Goal: Task Accomplishment & Management: Manage account settings

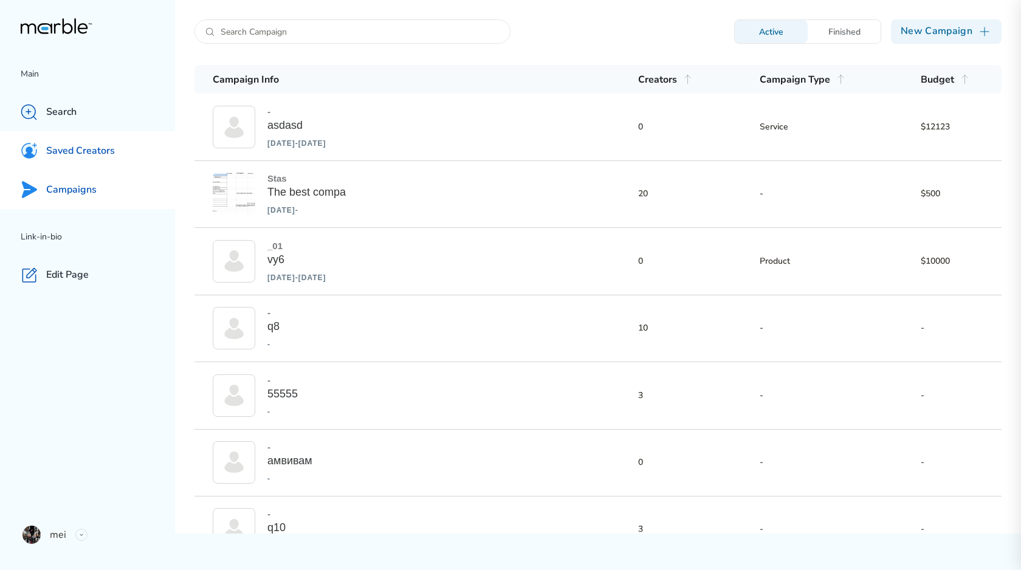
click at [112, 155] on p "Saved Creators" at bounding box center [80, 151] width 69 height 13
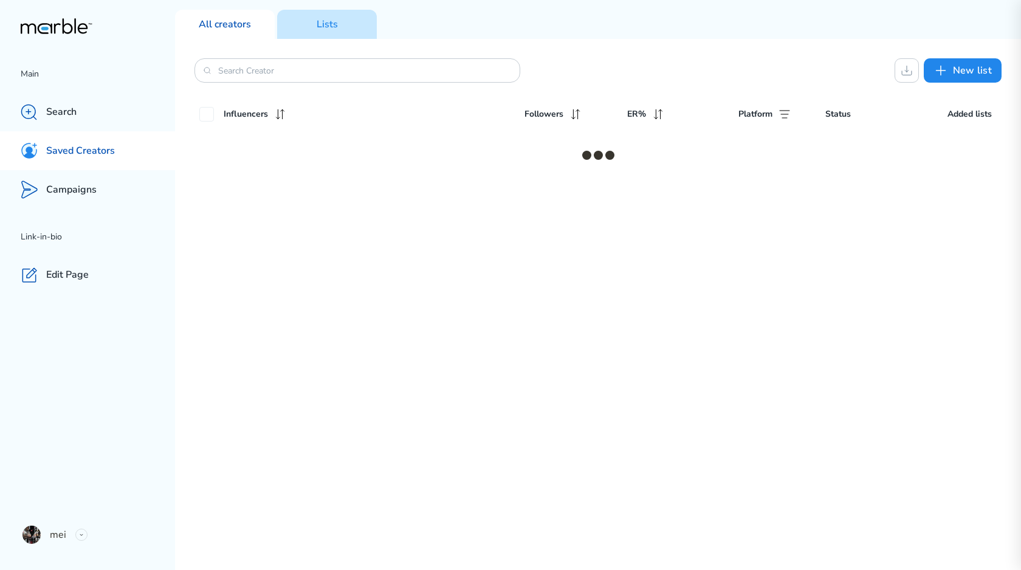
click at [348, 33] on div "Lists" at bounding box center [327, 24] width 100 height 29
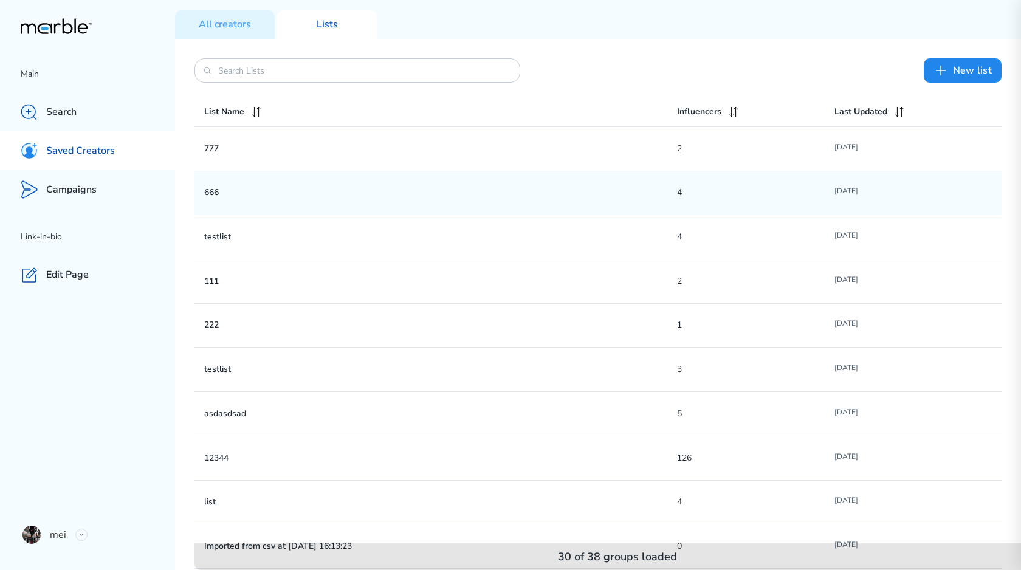
click at [352, 174] on div "666 4 [DATE]" at bounding box center [597, 193] width 807 height 44
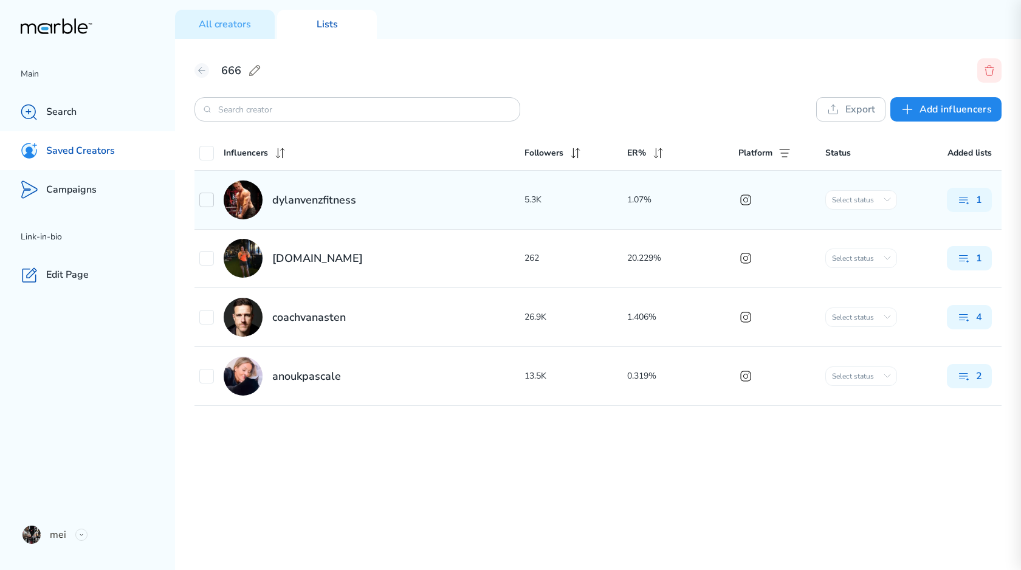
click at [210, 194] on icon at bounding box center [206, 200] width 15 height 15
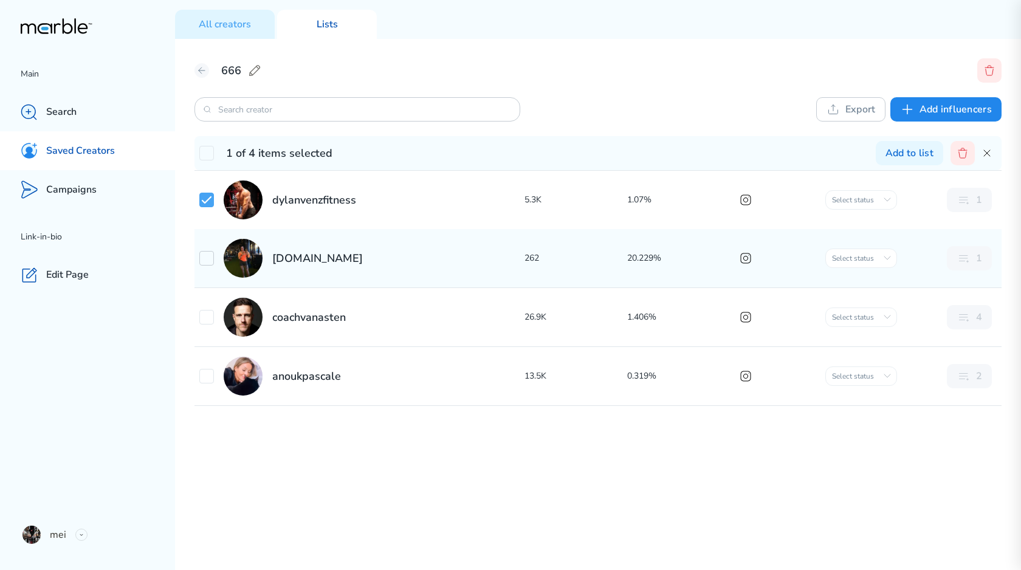
click at [209, 260] on icon at bounding box center [206, 258] width 15 height 15
checkbox input "true"
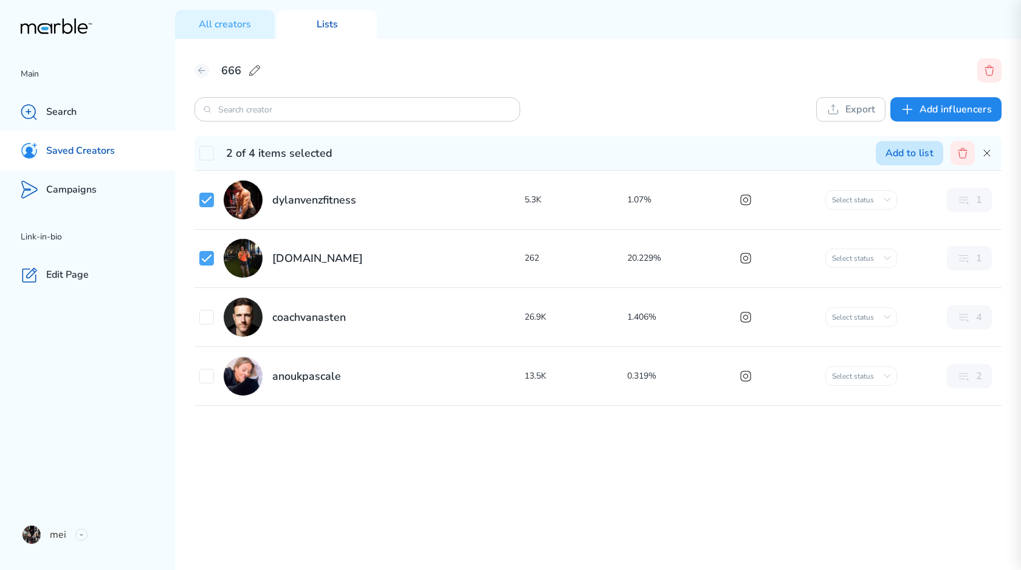
click at [914, 160] on button "Add to list" at bounding box center [909, 153] width 67 height 24
checkbox input "true"
click at [805, 64] on div "666" at bounding box center [597, 70] width 807 height 24
checkbox input "true"
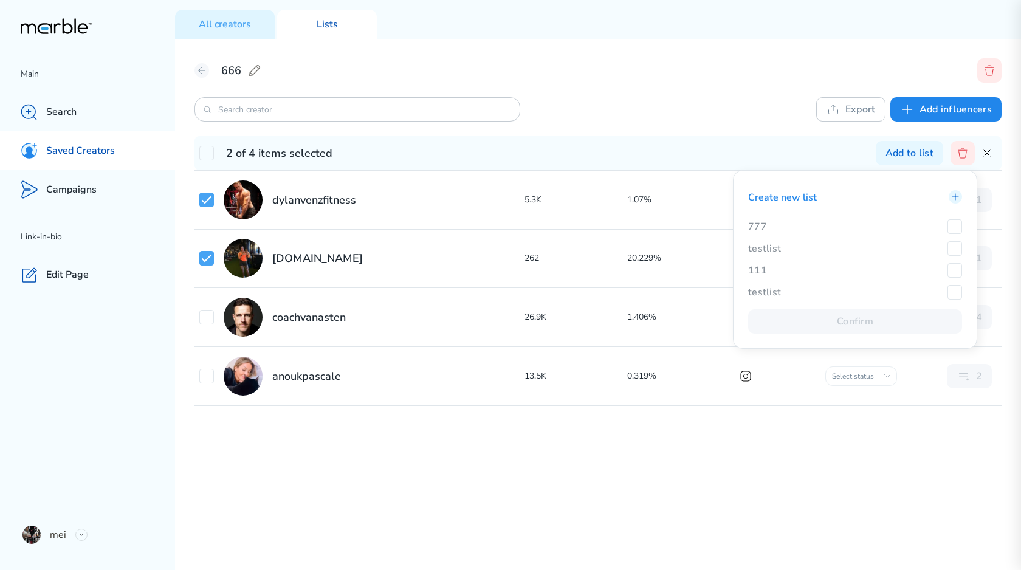
checkbox input "true"
click at [204, 71] on icon at bounding box center [202, 71] width 10 height 10
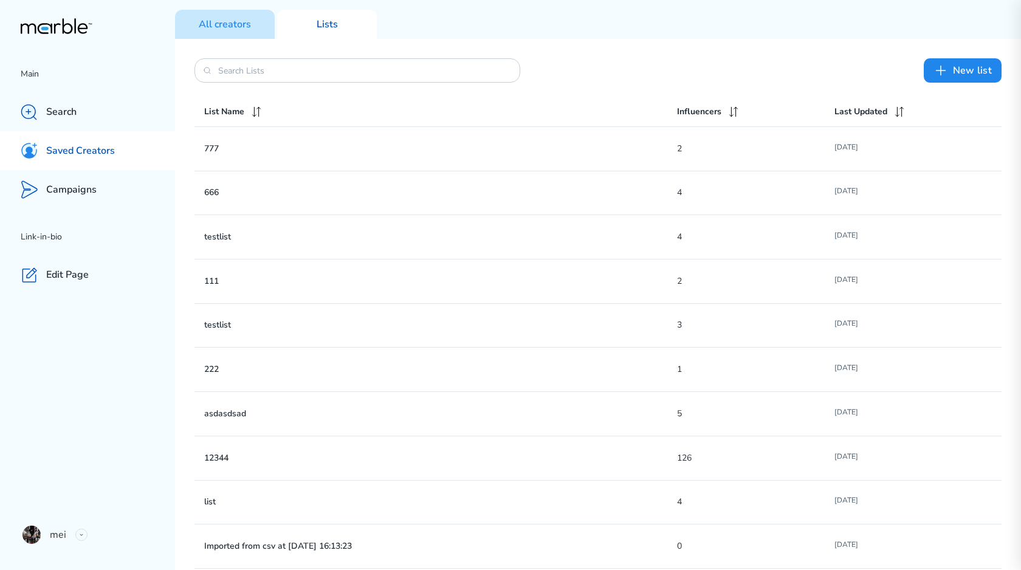
click at [210, 23] on p "All creators" at bounding box center [225, 24] width 52 height 13
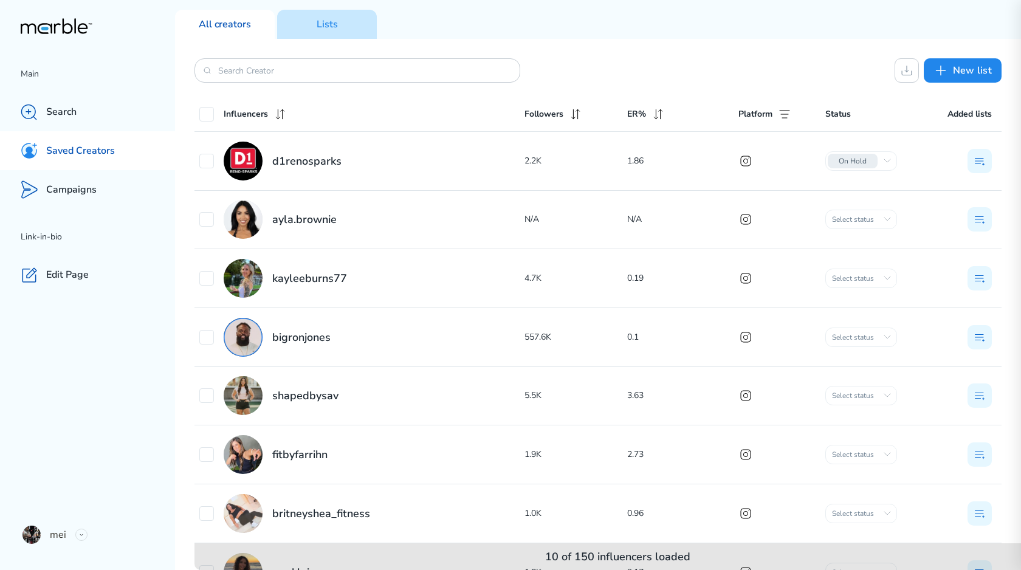
click at [326, 18] on p "Lists" at bounding box center [327, 24] width 21 height 13
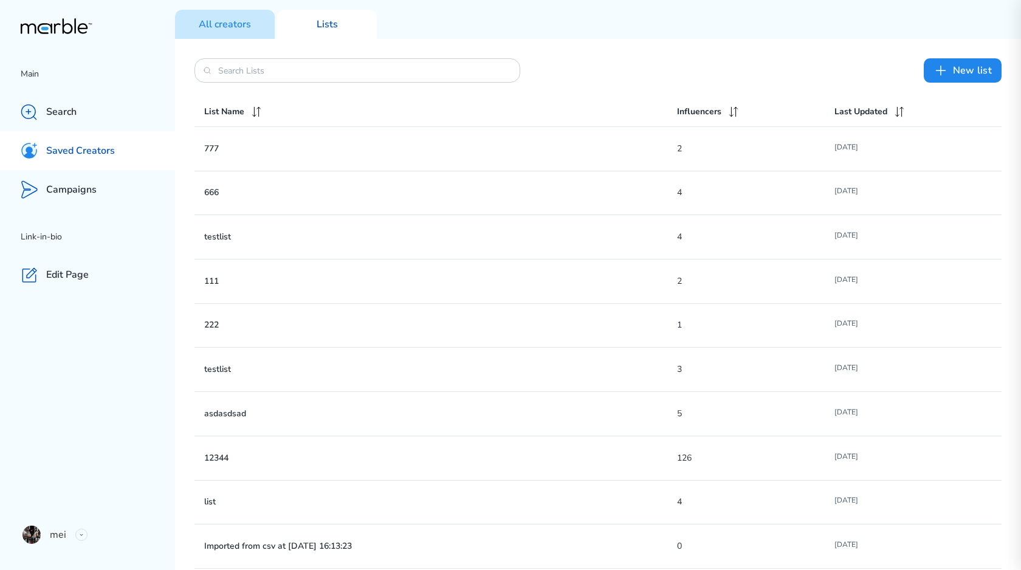
click at [228, 24] on p "All creators" at bounding box center [225, 24] width 52 height 13
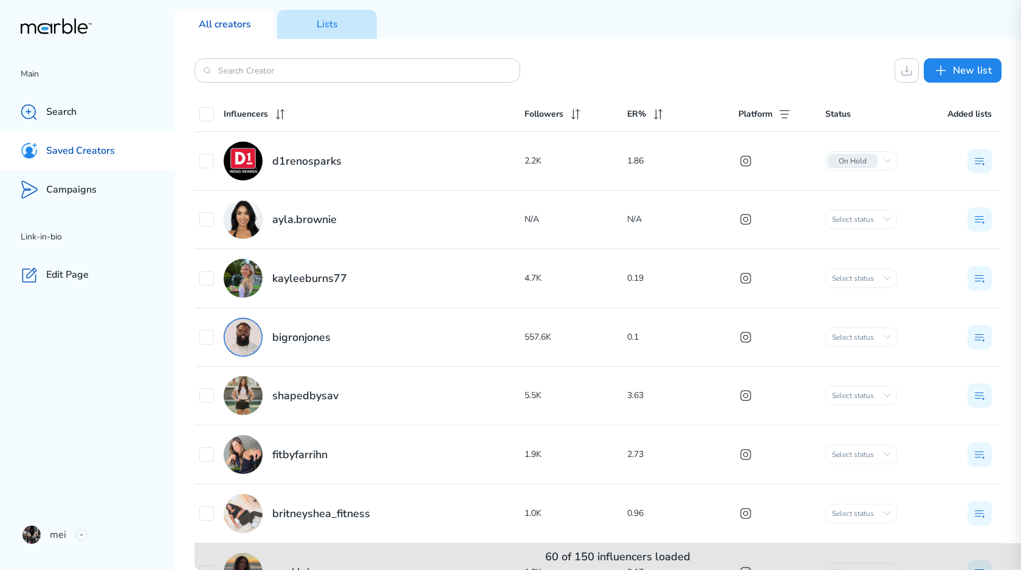
click at [345, 19] on div "Lists" at bounding box center [327, 24] width 100 height 29
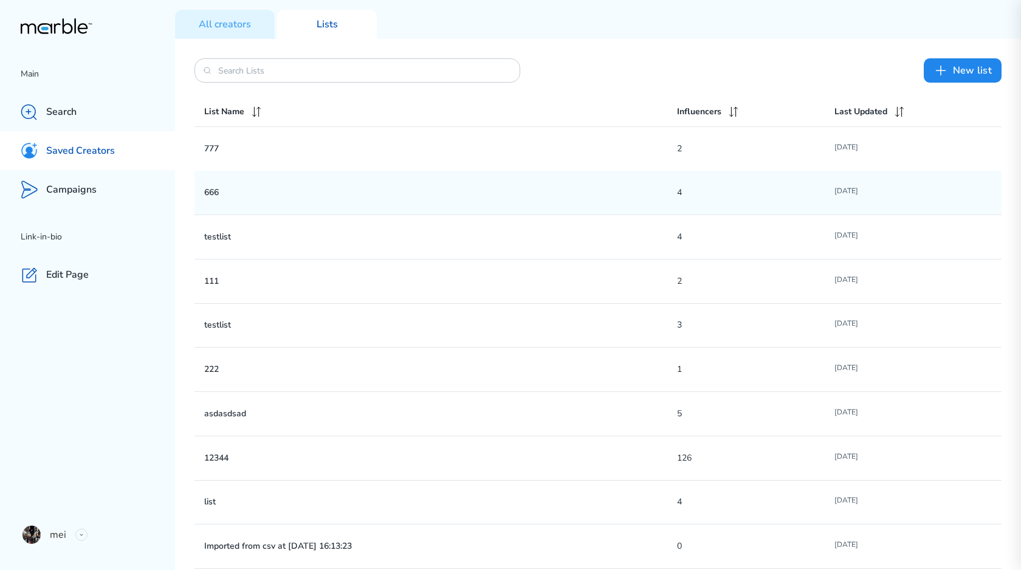
click at [281, 179] on div "666 4 [DATE]" at bounding box center [597, 193] width 807 height 44
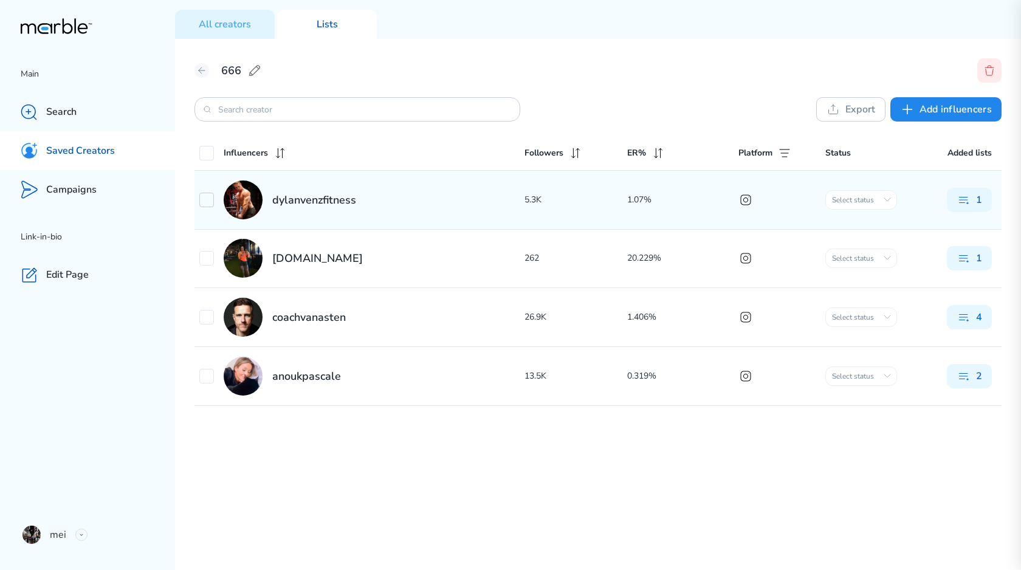
click at [203, 199] on icon at bounding box center [206, 200] width 15 height 15
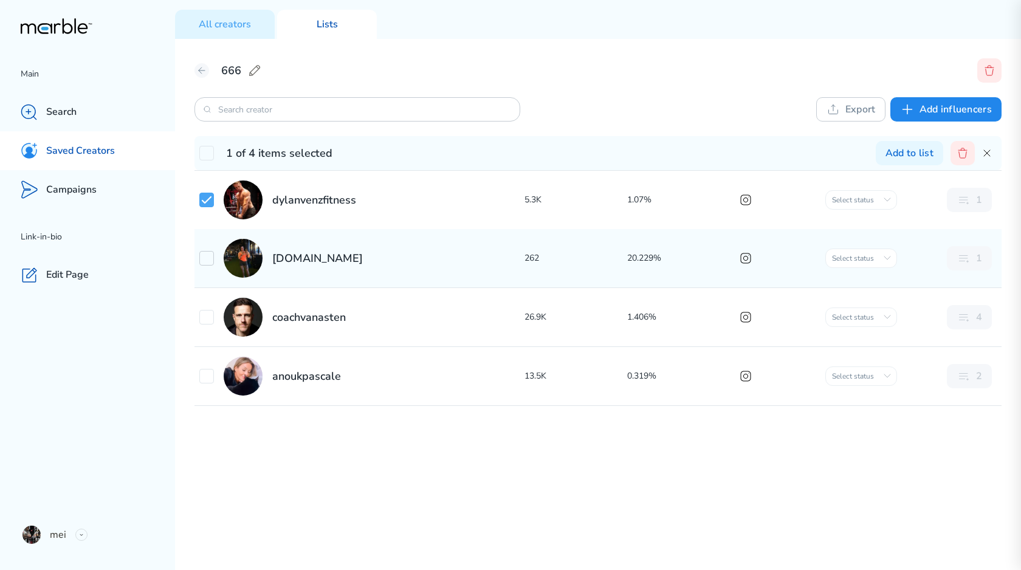
click at [205, 261] on icon at bounding box center [206, 258] width 9 height 6
checkbox input "true"
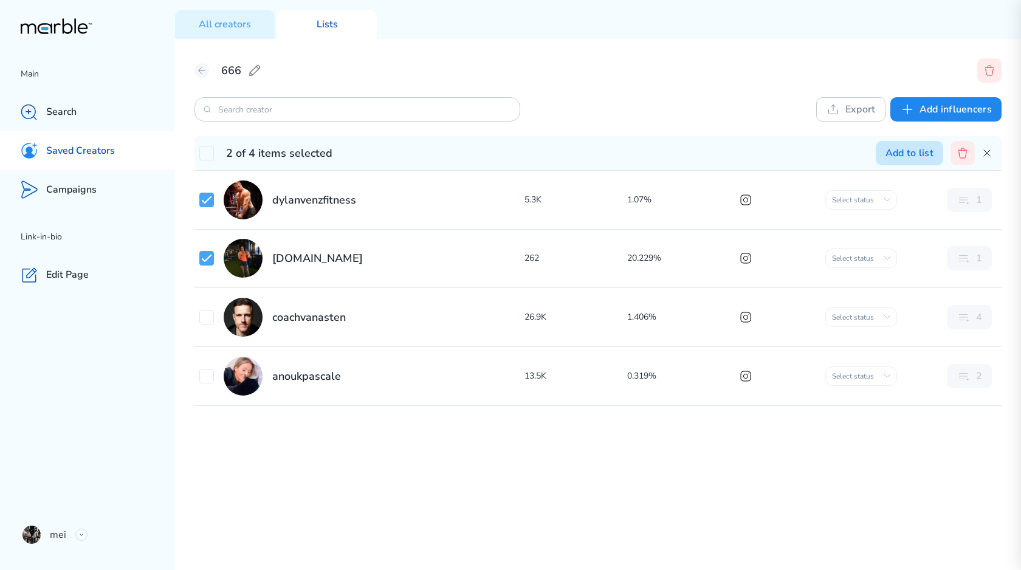
click at [899, 160] on button "Add to list" at bounding box center [909, 153] width 67 height 24
checkbox input "true"
click at [755, 83] on div "666 Export Add influencers 2 of 4 items selected Add to list Create new list 77…" at bounding box center [598, 304] width 846 height 531
checkbox input "true"
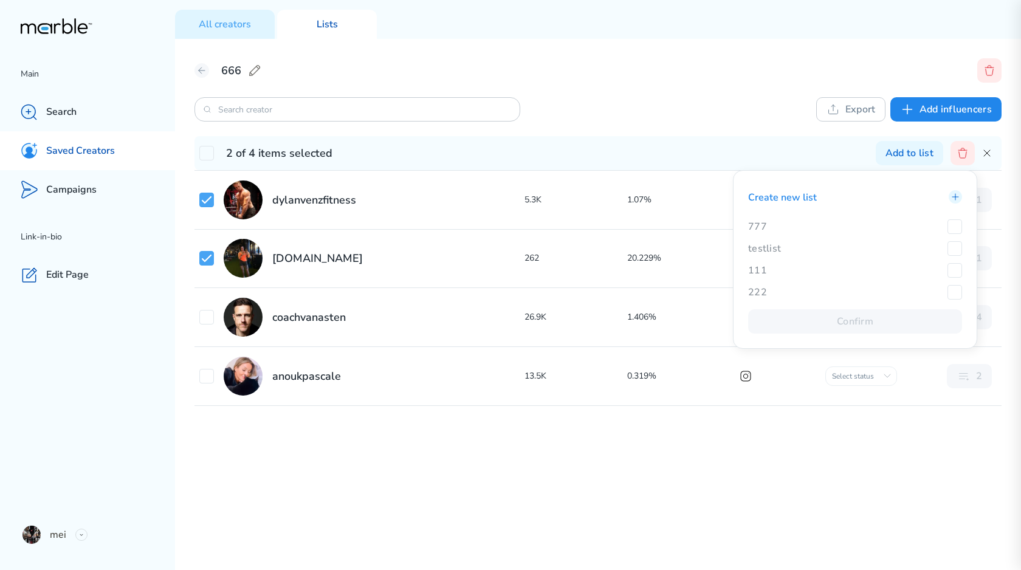
checkbox input "true"
click at [987, 151] on icon at bounding box center [987, 153] width 10 height 10
checkbox input "false"
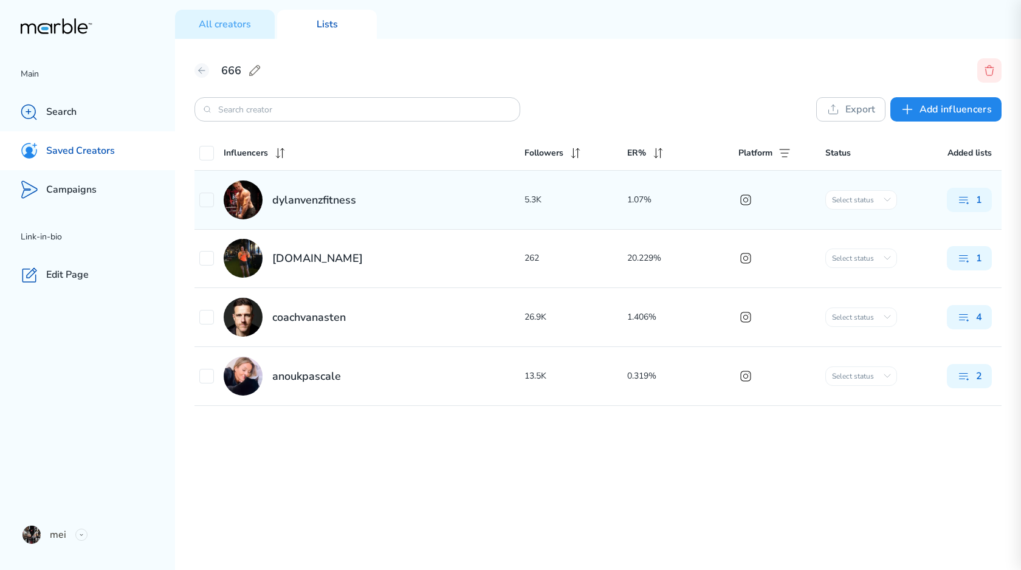
click at [399, 185] on div "dylanvenzfitness" at bounding box center [361, 199] width 325 height 39
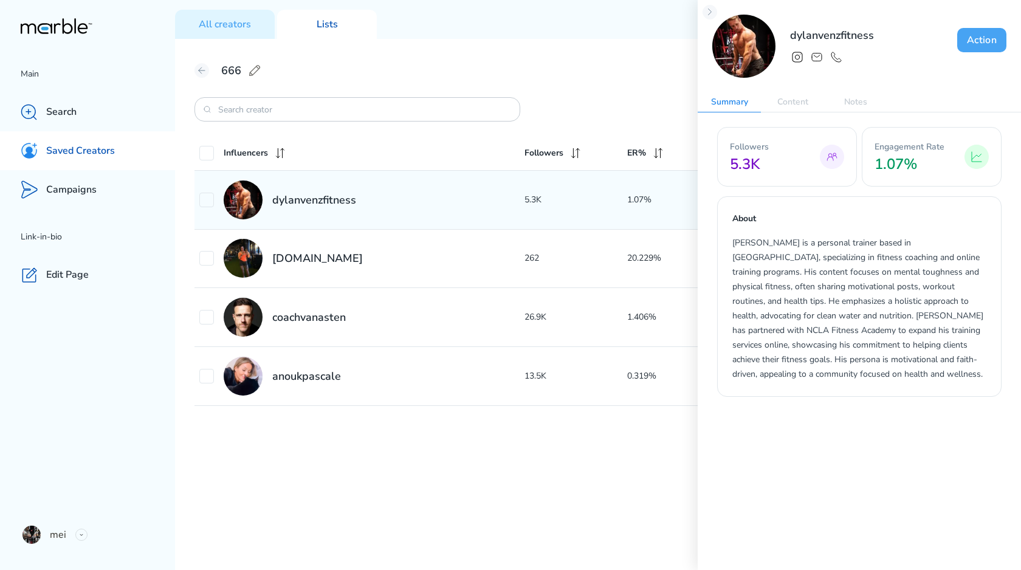
click at [979, 34] on button "Action" at bounding box center [981, 40] width 49 height 24
click at [936, 69] on div "Add to list" at bounding box center [945, 69] width 115 height 19
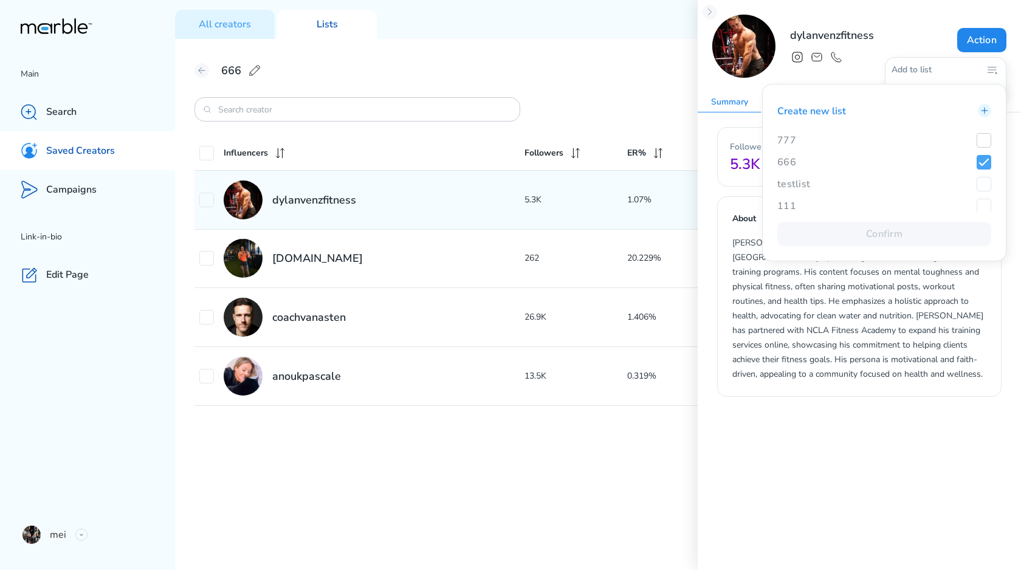
click at [985, 140] on icon at bounding box center [984, 140] width 9 height 6
checkbox input "true"
click at [913, 223] on button "Confirm" at bounding box center [884, 234] width 214 height 24
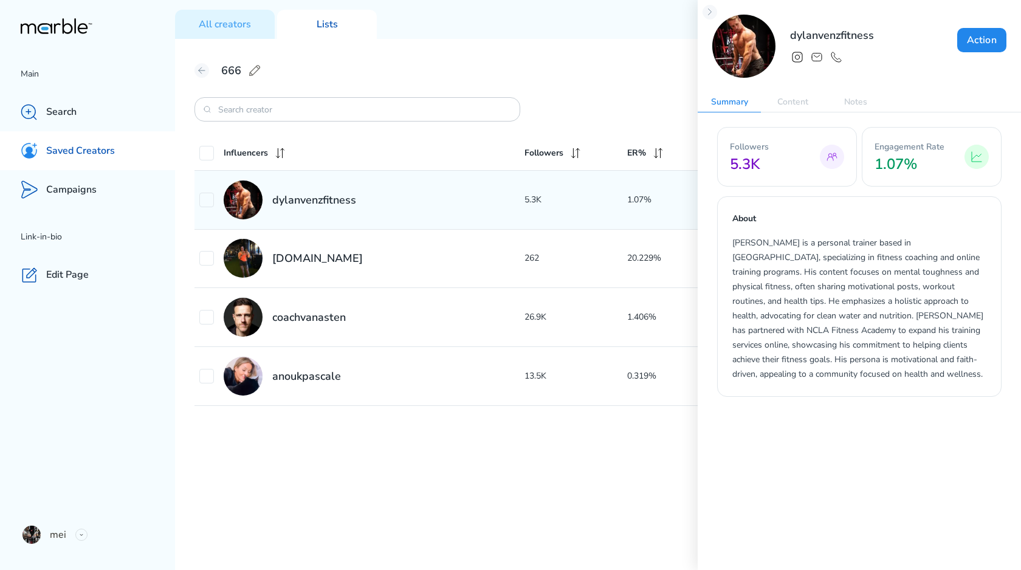
click at [716, 3] on div "dylanvenzfitness Action" at bounding box center [859, 46] width 323 height 92
click at [707, 12] on icon at bounding box center [710, 12] width 10 height 10
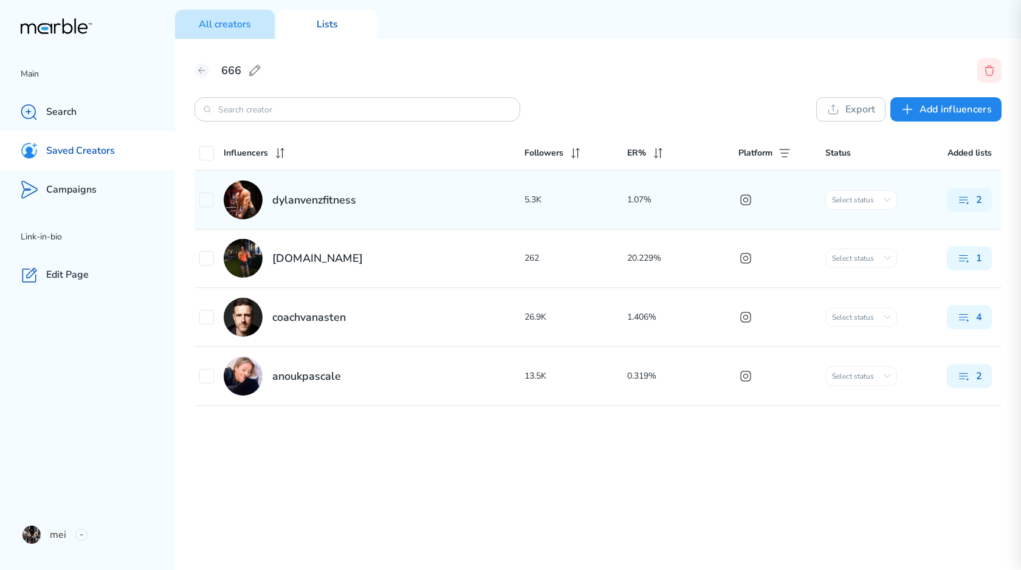
click at [233, 27] on p "All creators" at bounding box center [225, 24] width 52 height 13
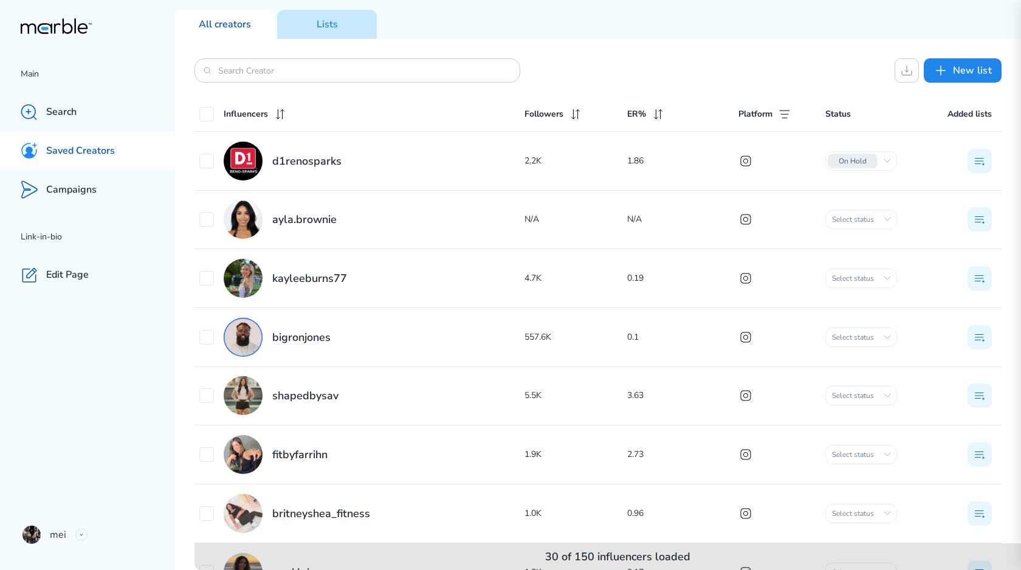
click at [356, 18] on div "Lists" at bounding box center [327, 24] width 100 height 29
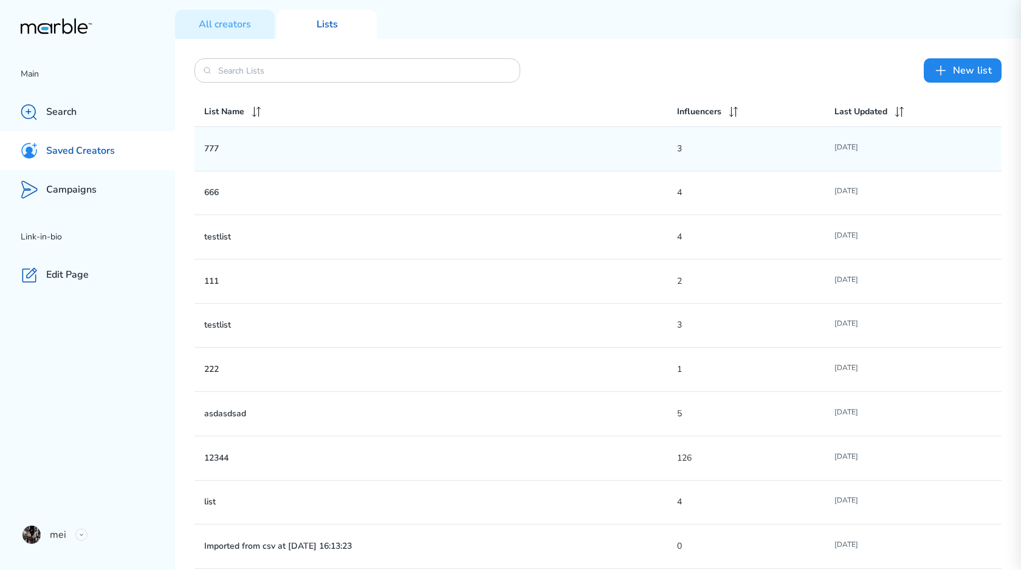
click at [273, 139] on div "777 3 [DATE]" at bounding box center [597, 149] width 807 height 44
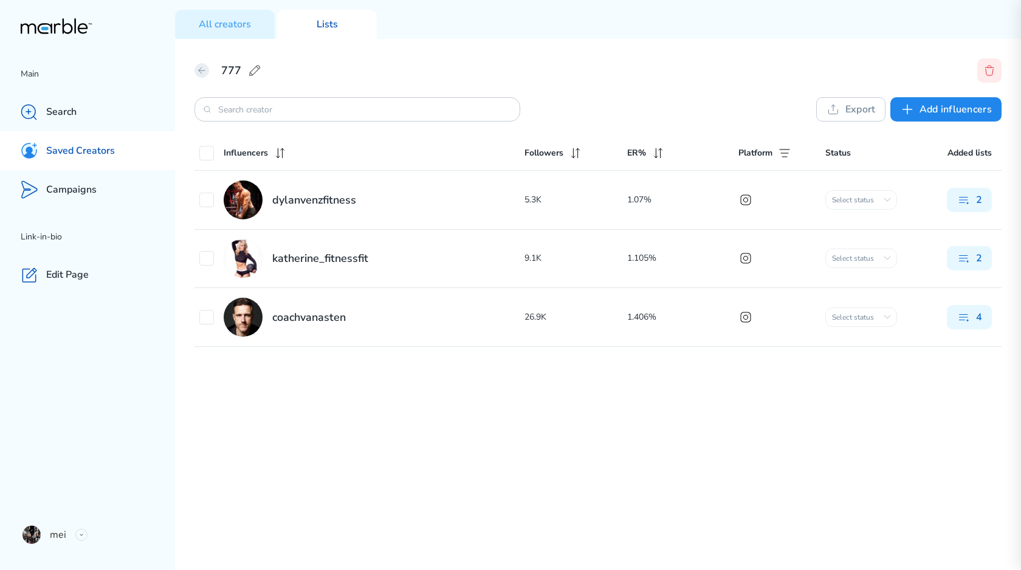
click at [204, 74] on icon at bounding box center [202, 71] width 10 height 10
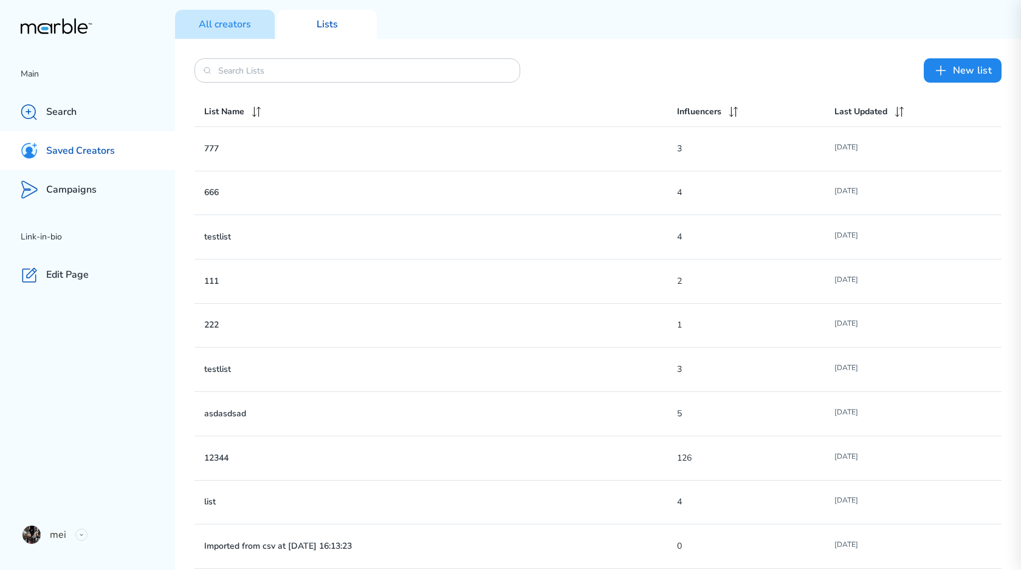
click at [255, 25] on div "All creators" at bounding box center [225, 24] width 100 height 29
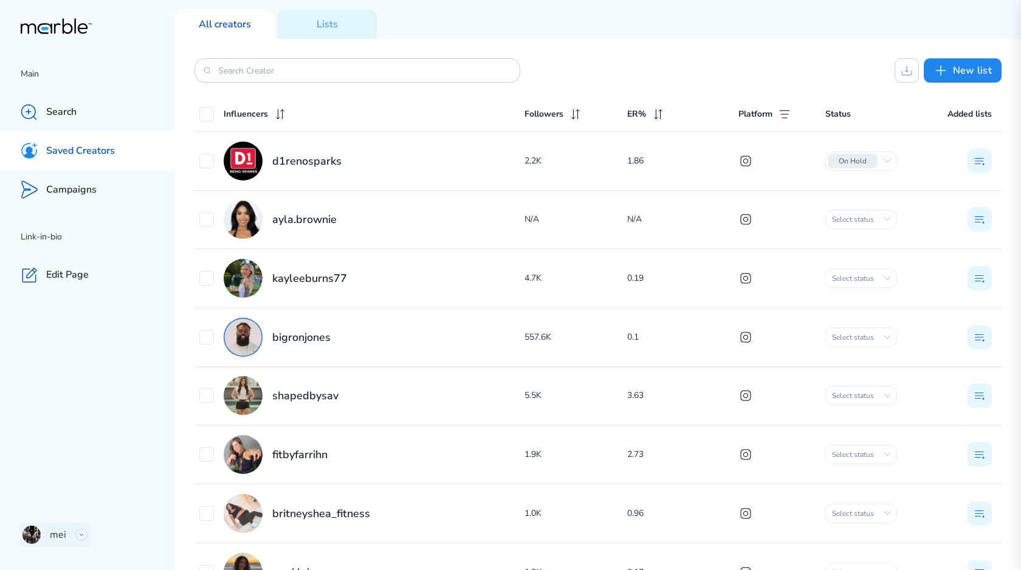
click at [77, 537] on div at bounding box center [81, 535] width 12 height 12
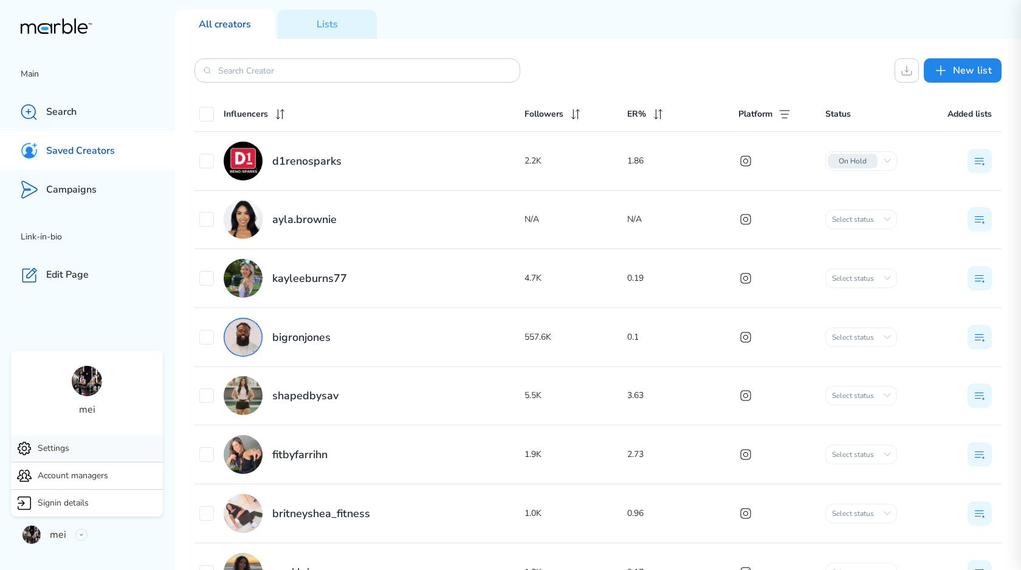
click at [100, 451] on div "Settings" at bounding box center [87, 448] width 152 height 27
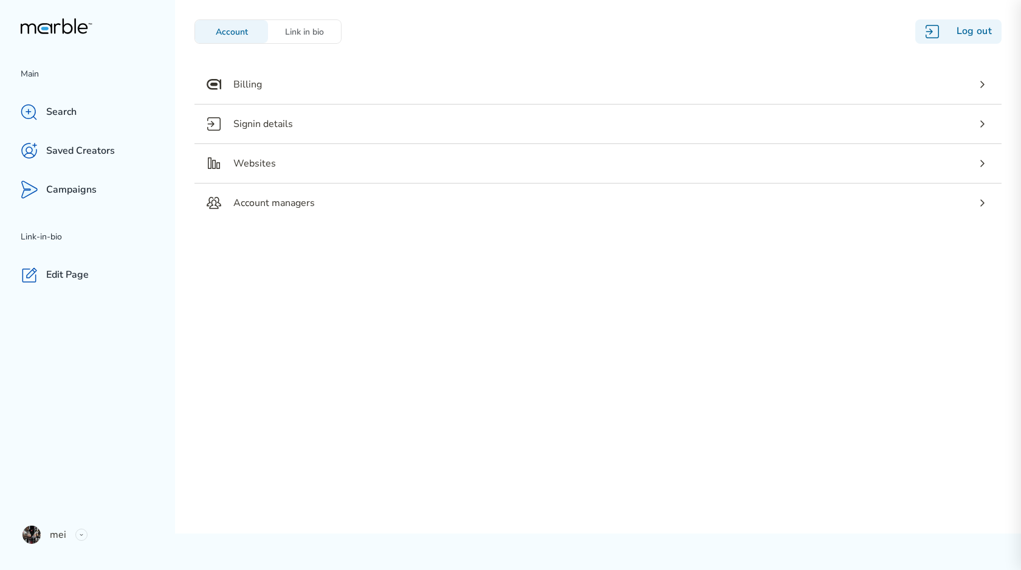
click at [311, 34] on div "Link in bio" at bounding box center [304, 32] width 73 height 12
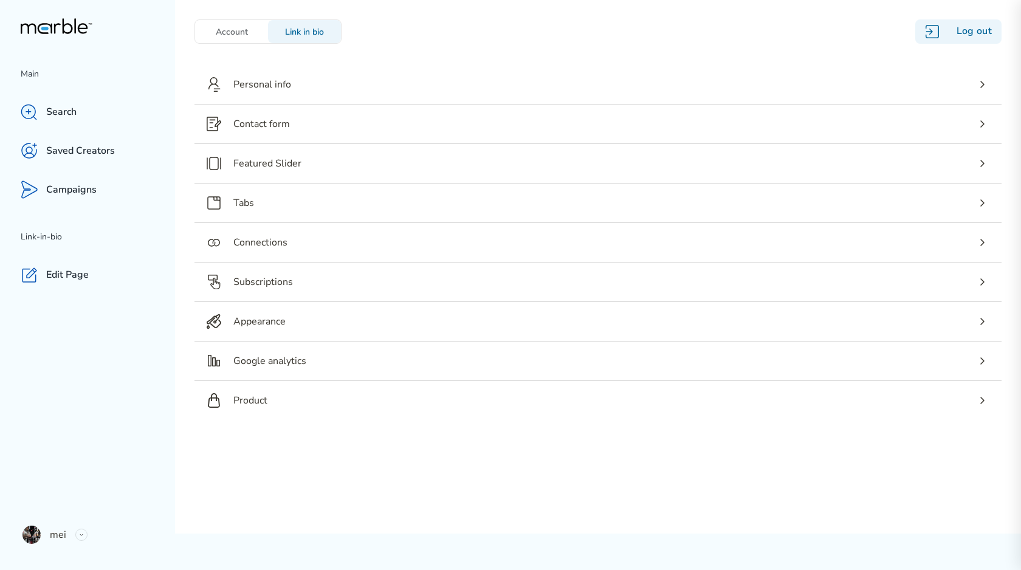
click at [252, 38] on div "Account" at bounding box center [231, 31] width 73 height 23
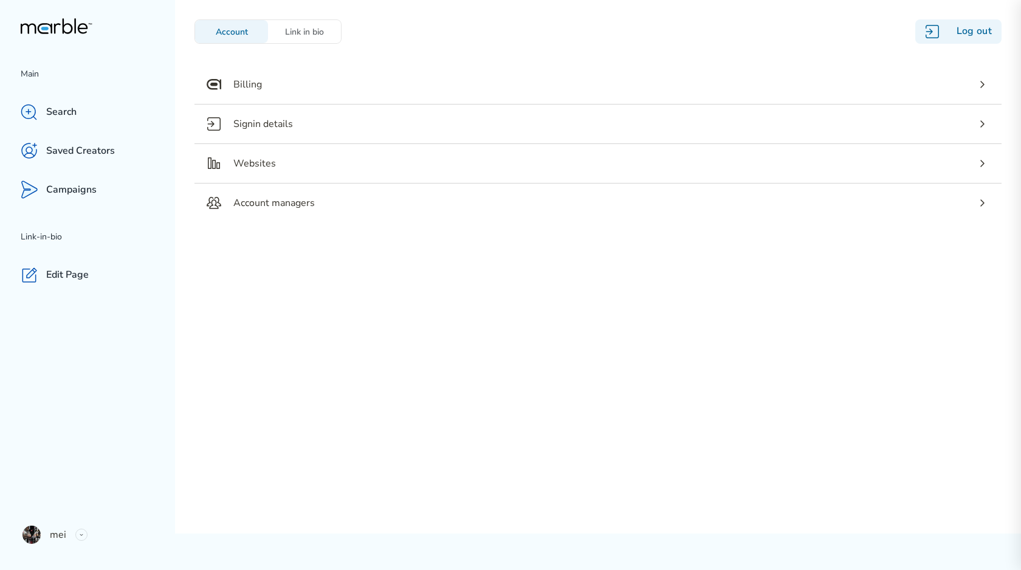
click at [312, 36] on div "Link in bio" at bounding box center [304, 32] width 73 height 12
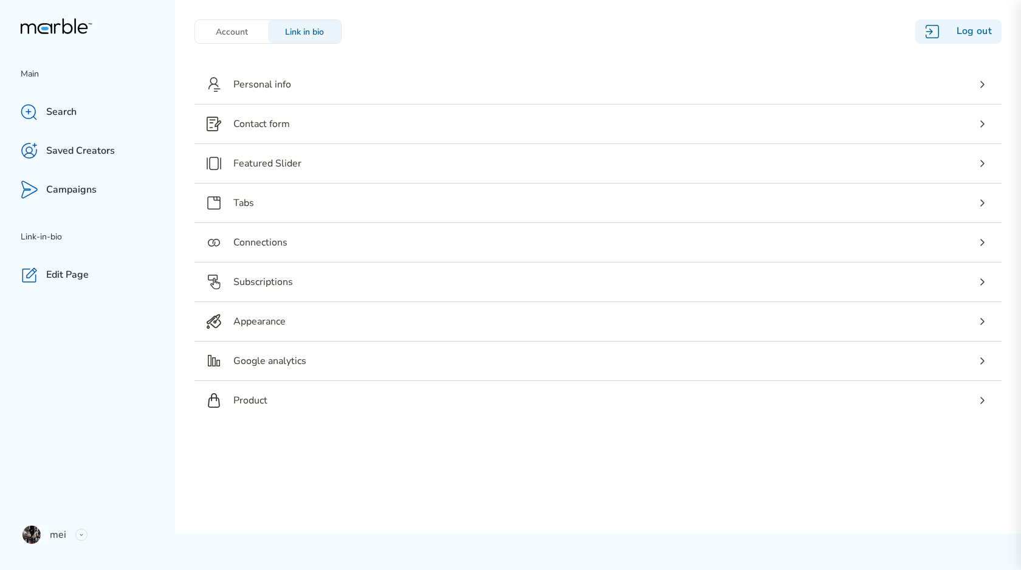
click at [253, 36] on div "Account" at bounding box center [231, 32] width 73 height 12
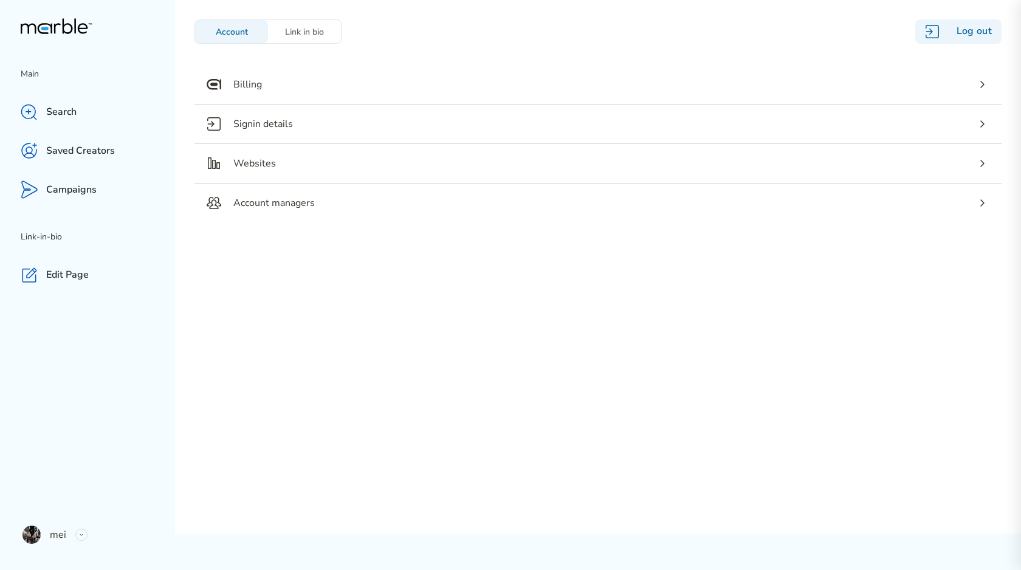
click at [300, 36] on div "Link in bio" at bounding box center [304, 32] width 73 height 12
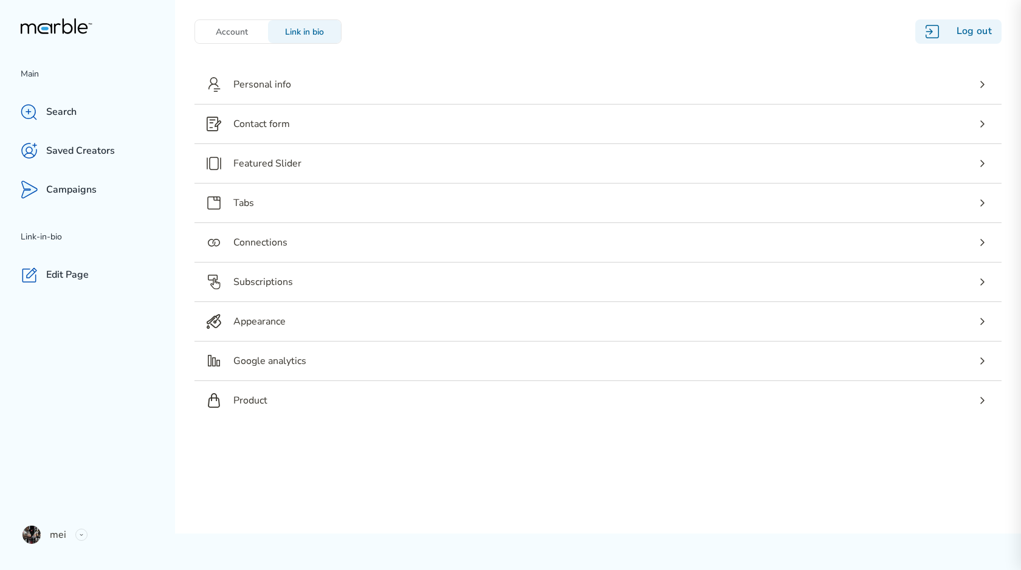
click at [240, 36] on div "Account" at bounding box center [231, 32] width 73 height 12
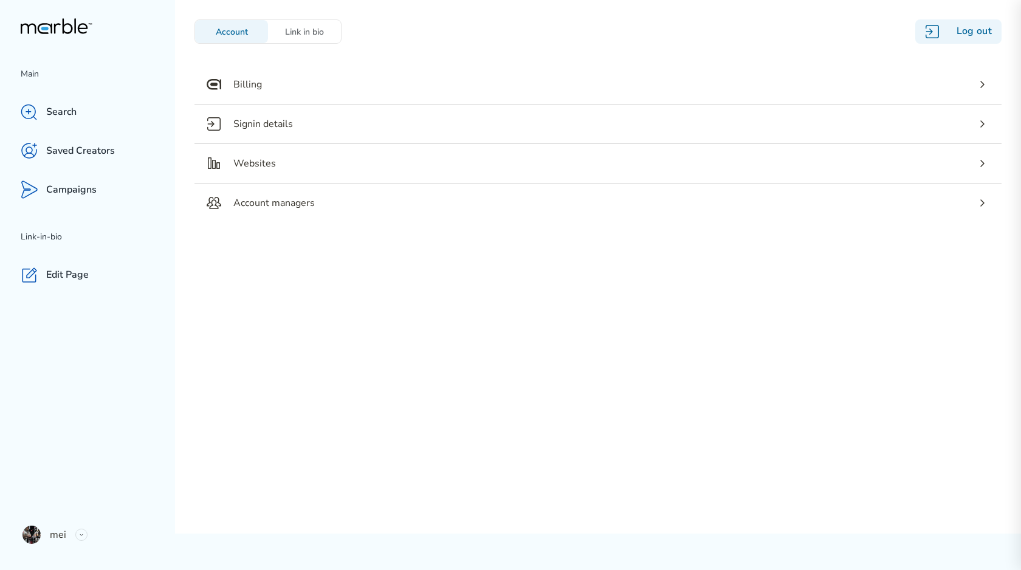
click at [312, 36] on div "Link in bio" at bounding box center [304, 32] width 73 height 12
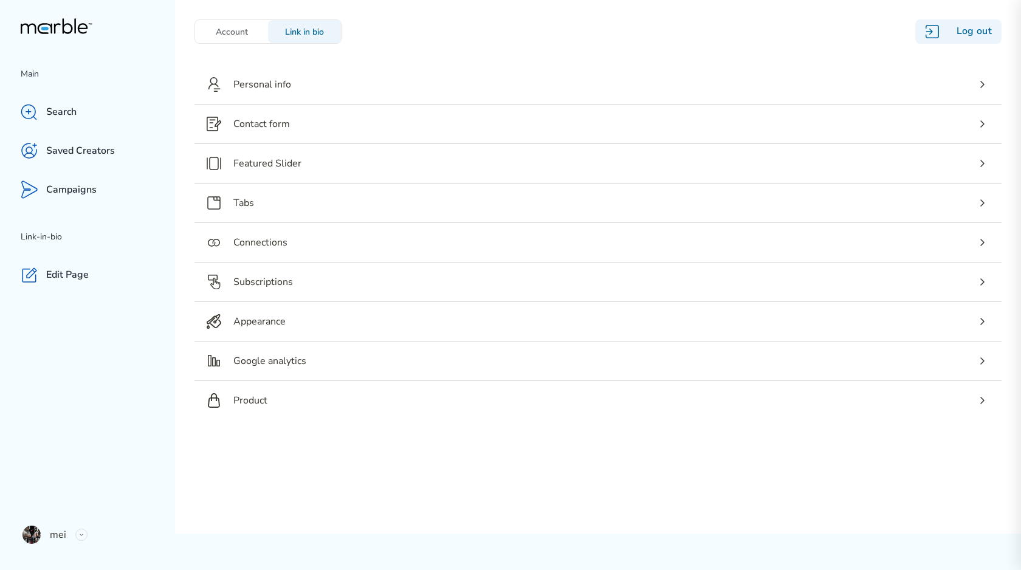
click at [243, 37] on div "Account" at bounding box center [231, 31] width 73 height 23
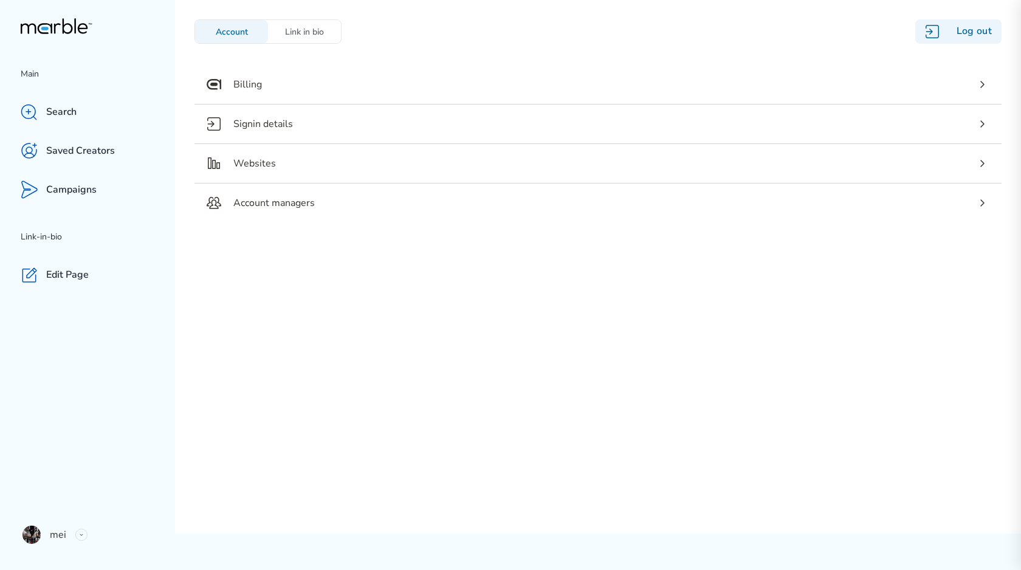
click at [318, 37] on div "Link in bio" at bounding box center [304, 31] width 73 height 23
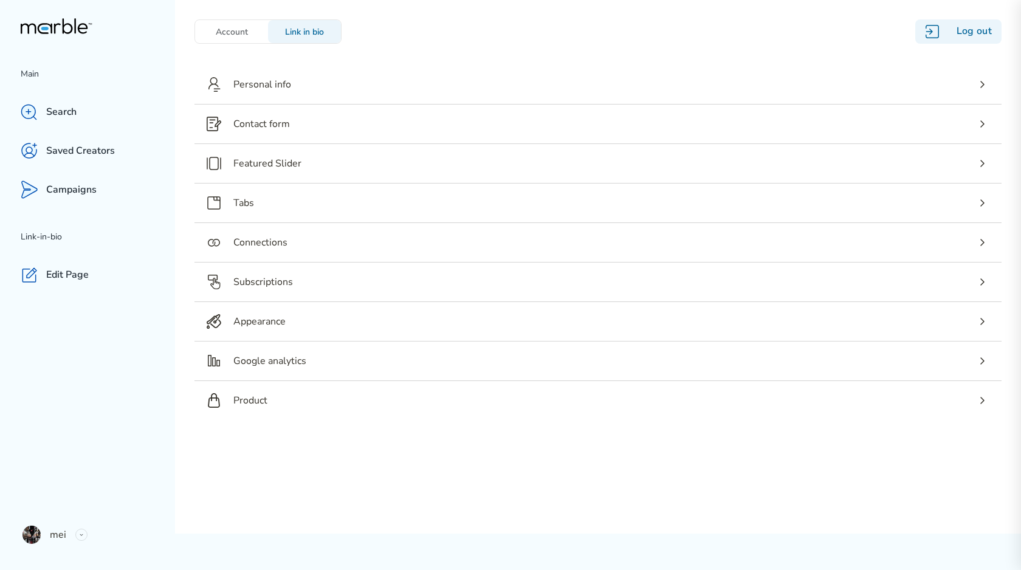
click at [230, 37] on div "Account" at bounding box center [231, 31] width 73 height 23
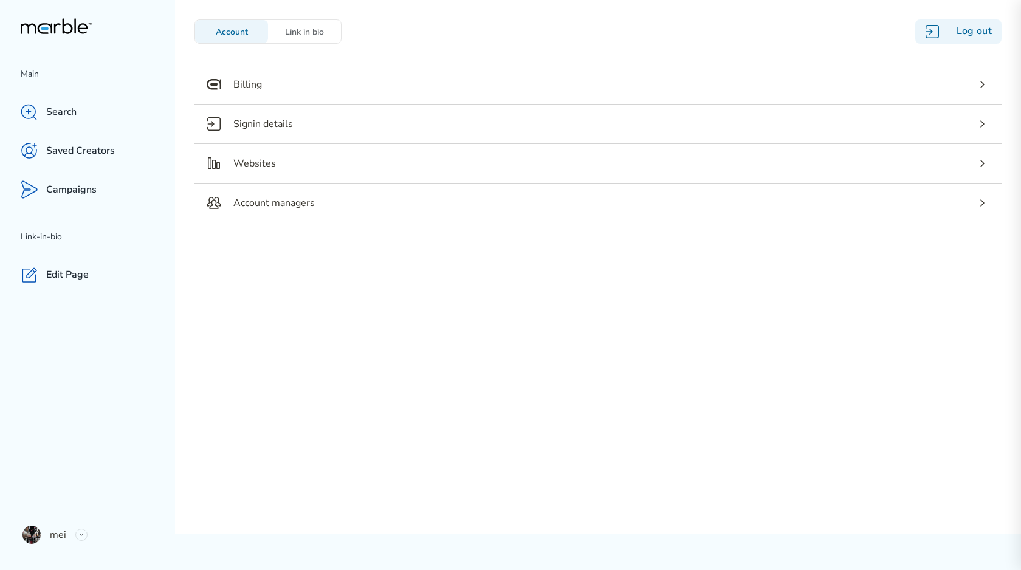
click at [345, 37] on div "Account Link in bio Log out" at bounding box center [597, 31] width 807 height 24
click at [247, 37] on div "Account" at bounding box center [231, 31] width 73 height 23
click at [309, 37] on div "Link in bio" at bounding box center [304, 31] width 73 height 23
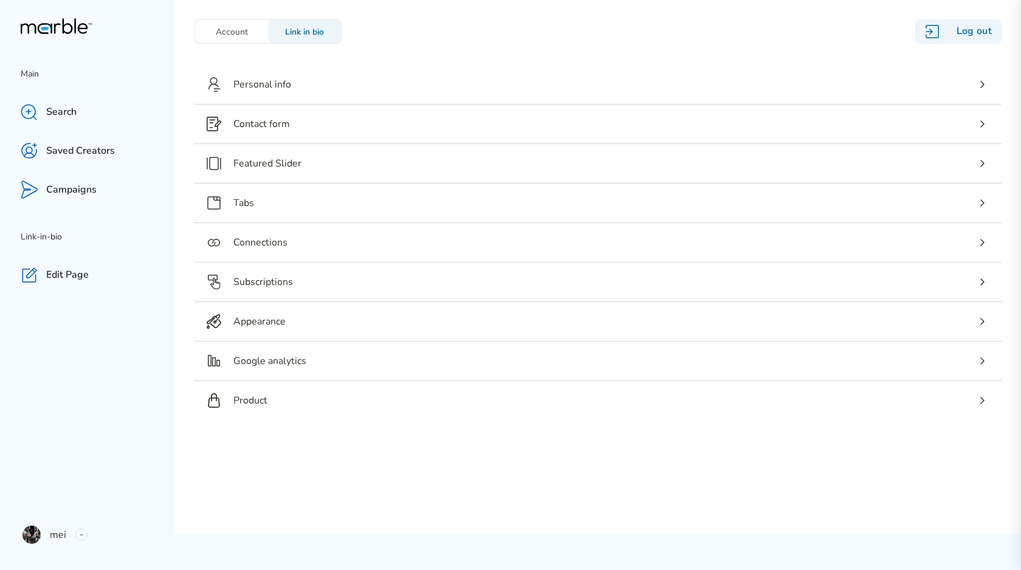
click at [242, 37] on div "Account" at bounding box center [231, 31] width 73 height 23
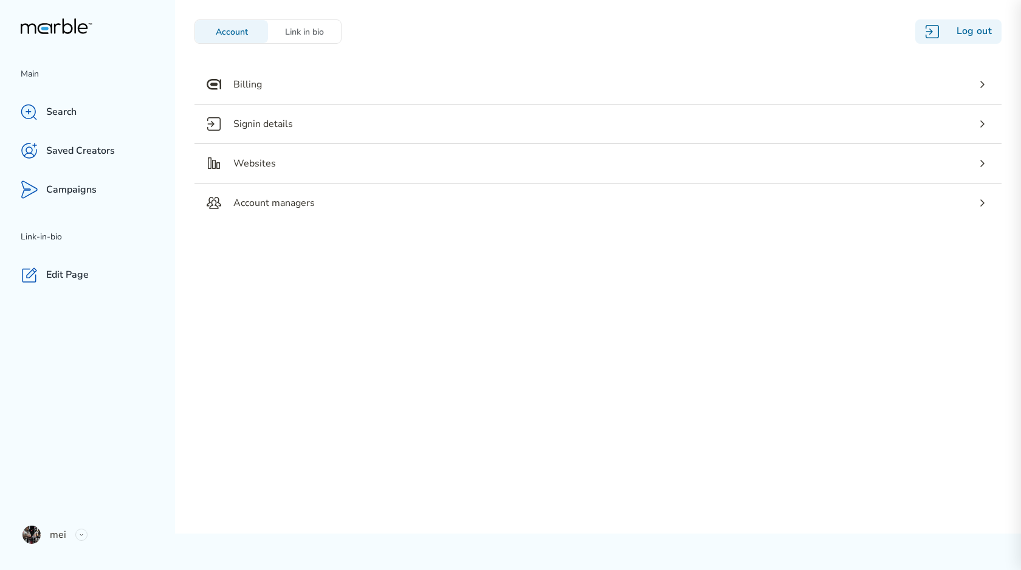
click at [316, 37] on div "Link in bio" at bounding box center [304, 31] width 73 height 23
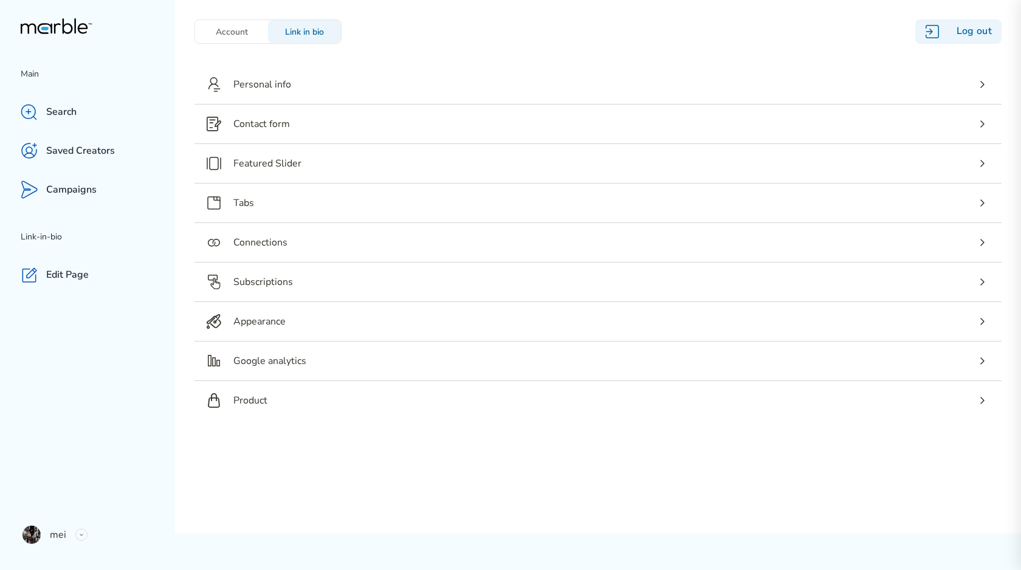
click at [254, 37] on div "Account" at bounding box center [231, 31] width 73 height 23
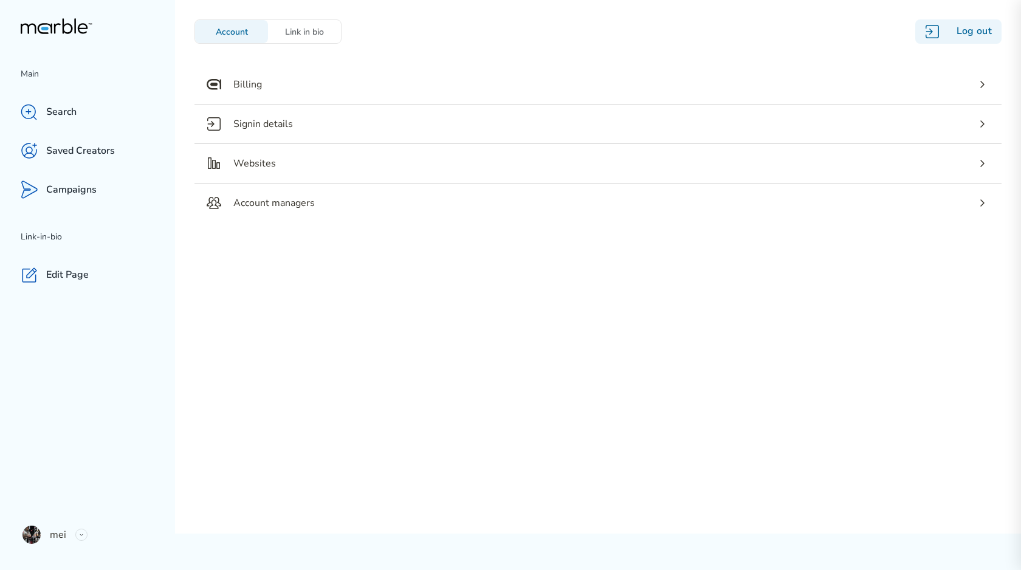
click at [292, 37] on div "Link in bio" at bounding box center [304, 31] width 73 height 23
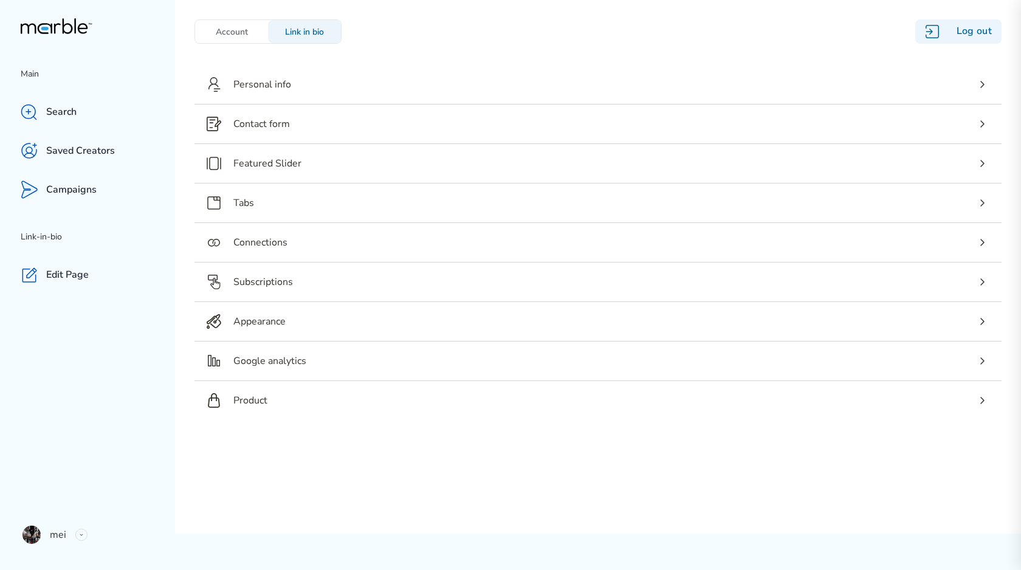
click at [238, 37] on div "Account" at bounding box center [231, 31] width 73 height 23
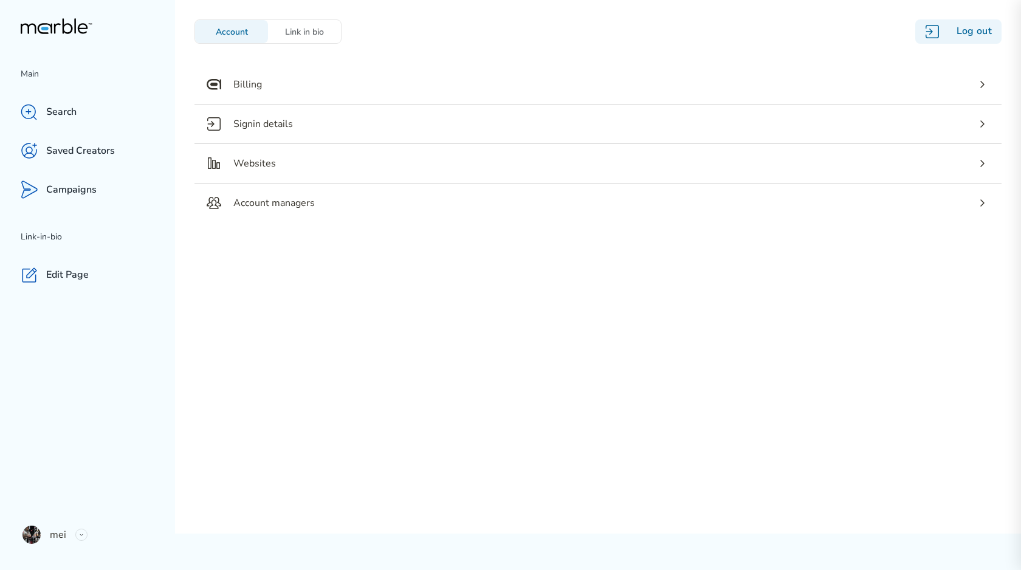
click at [282, 37] on div "Link in bio" at bounding box center [304, 31] width 73 height 23
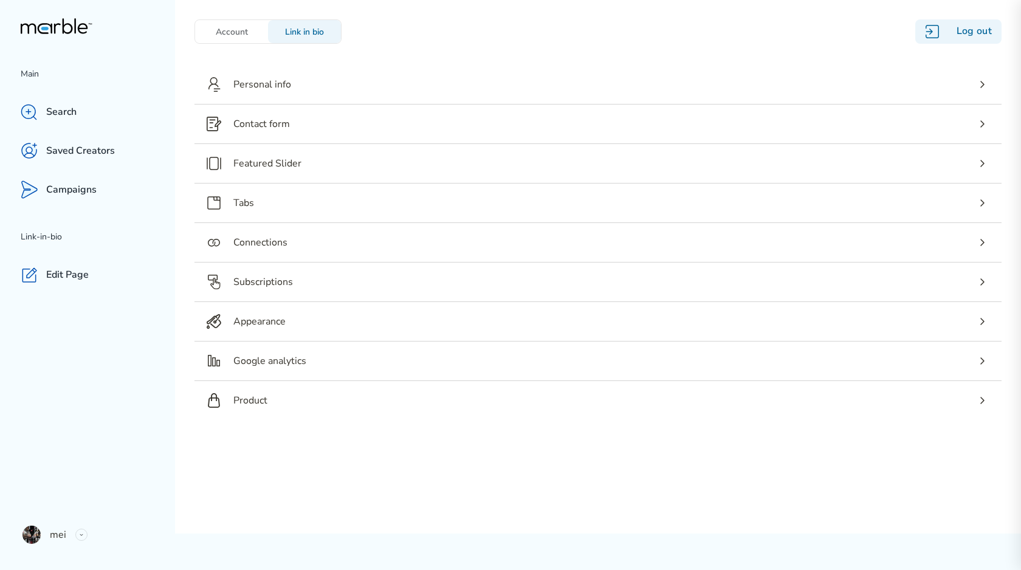
click at [222, 38] on div "Account" at bounding box center [231, 31] width 73 height 23
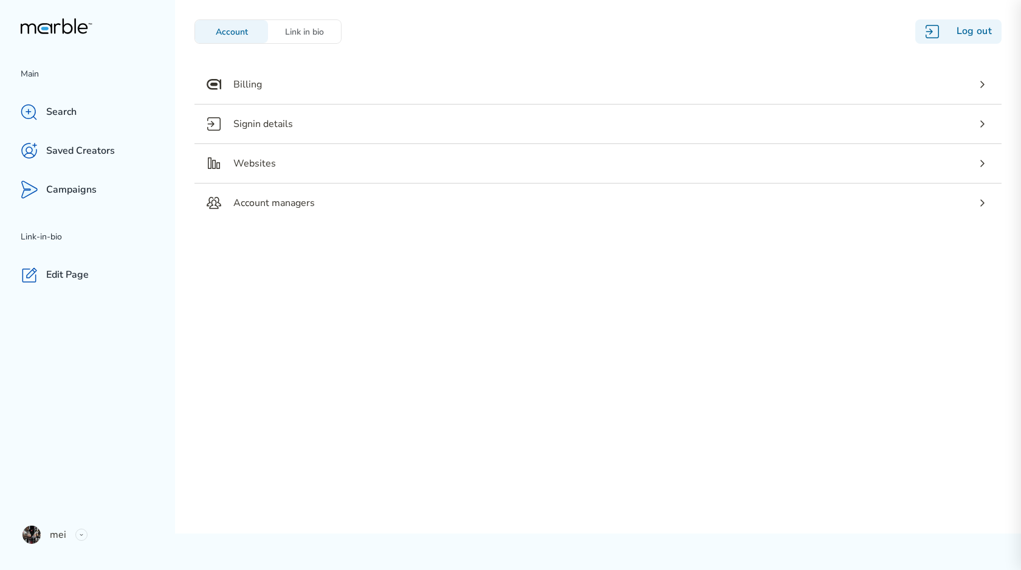
click at [312, 38] on div "Link in bio" at bounding box center [304, 31] width 73 height 23
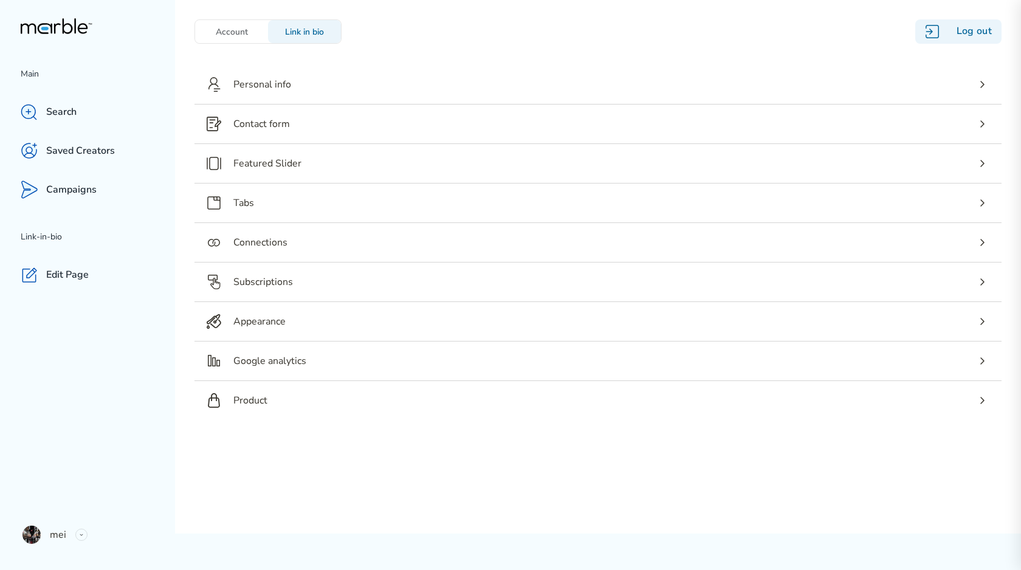
click at [264, 38] on div "Account" at bounding box center [231, 31] width 73 height 23
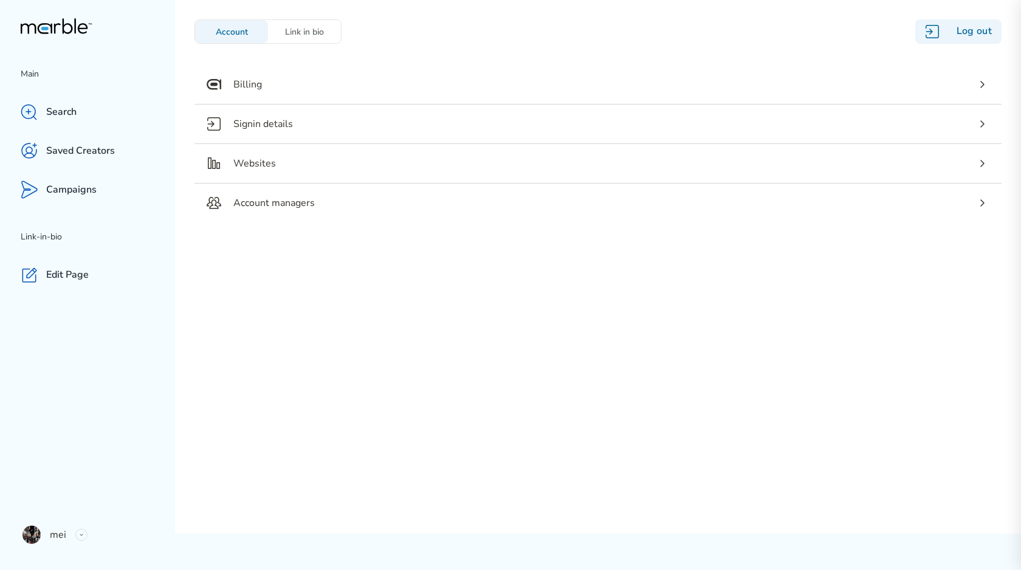
click at [311, 38] on div "Link in bio" at bounding box center [304, 31] width 73 height 23
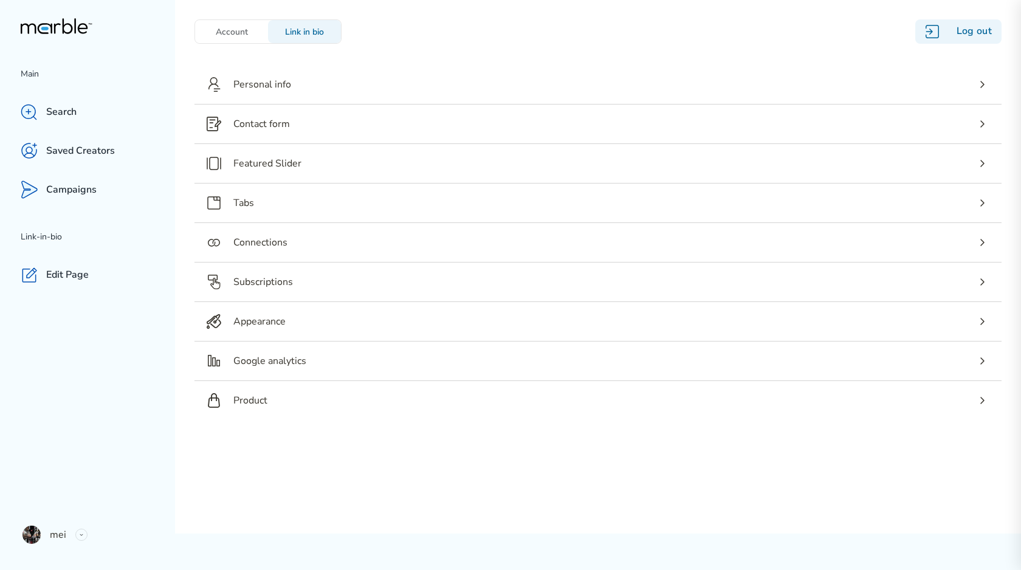
click at [247, 38] on div "Account" at bounding box center [231, 31] width 73 height 23
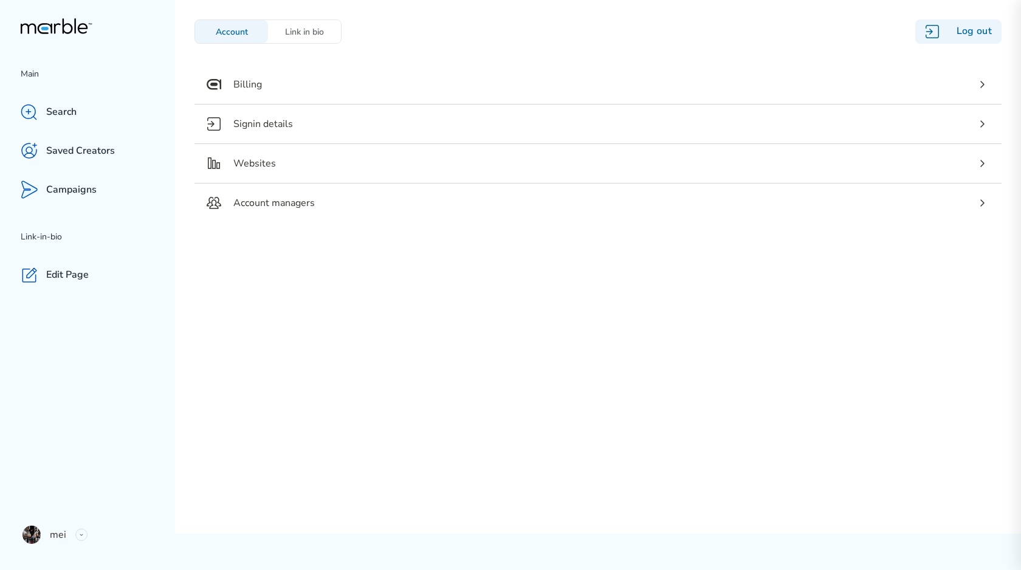
click at [309, 38] on div "Link in bio" at bounding box center [304, 31] width 73 height 23
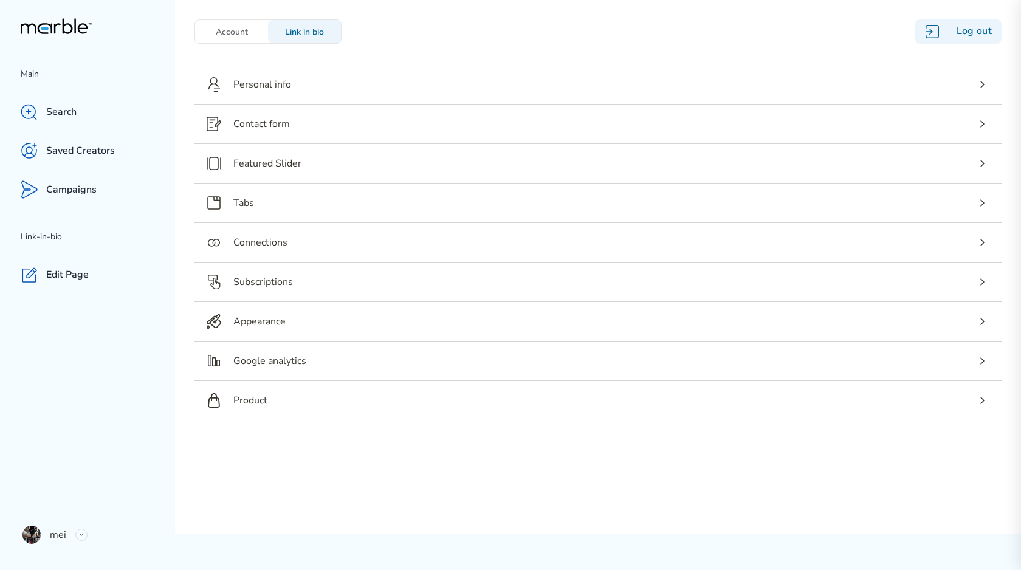
click at [252, 38] on div "Account" at bounding box center [231, 31] width 73 height 23
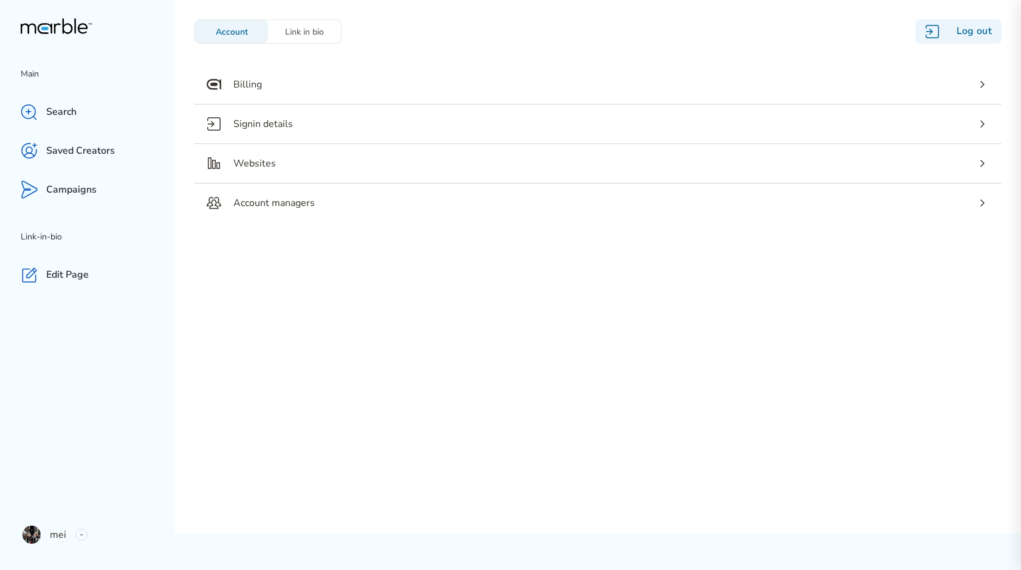
click at [429, 38] on div "Account Link in bio Log out" at bounding box center [597, 31] width 807 height 24
click at [318, 38] on div "Link in bio" at bounding box center [304, 31] width 73 height 23
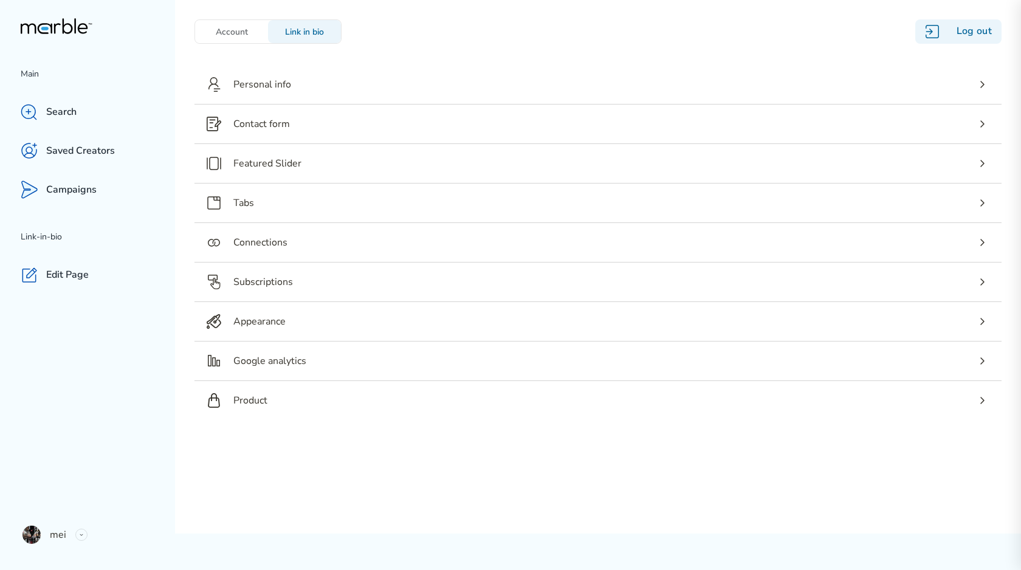
click at [265, 38] on div "Account" at bounding box center [231, 31] width 73 height 23
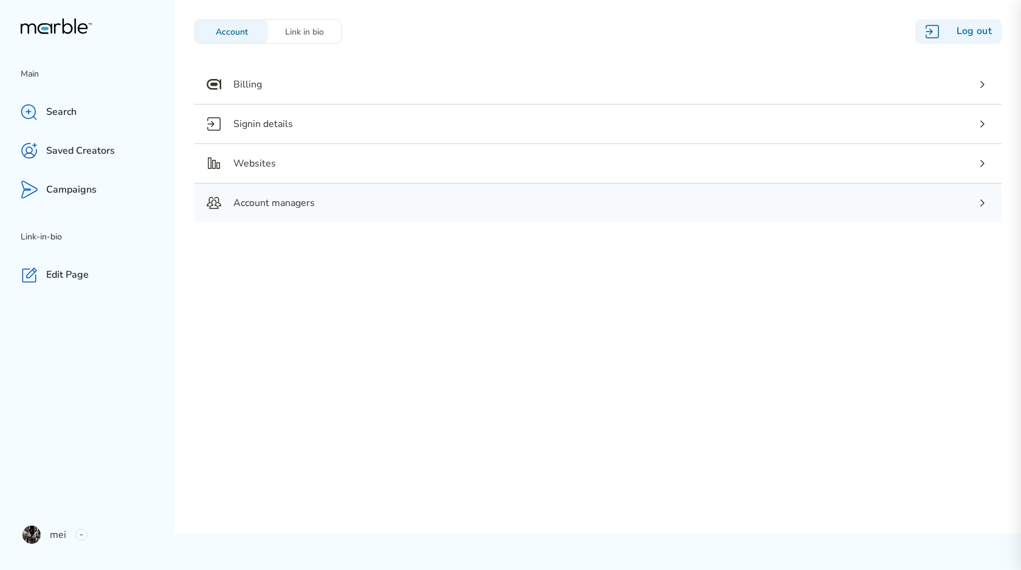
click at [301, 205] on p "Account managers" at bounding box center [273, 203] width 81 height 15
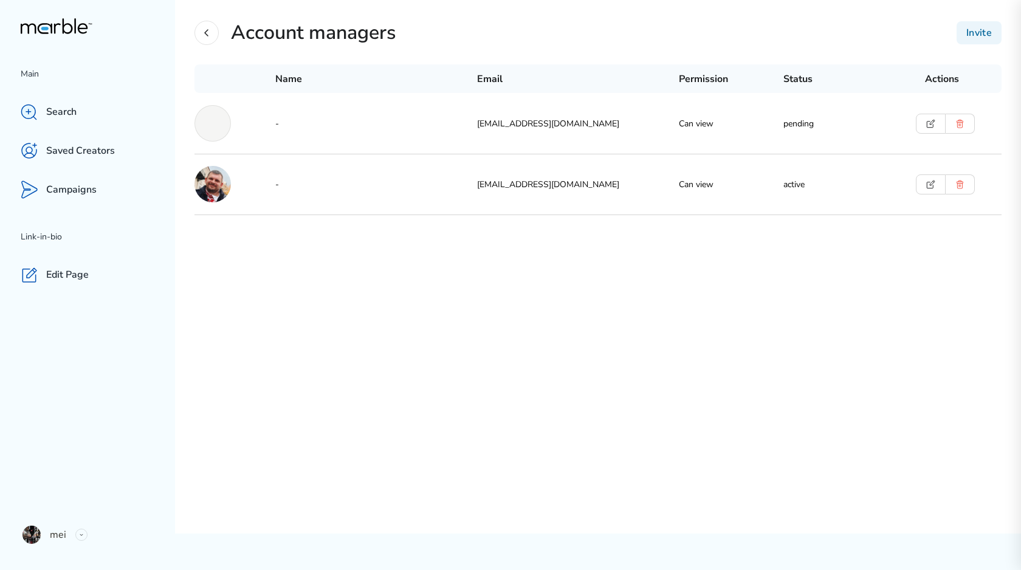
click at [202, 30] on icon at bounding box center [206, 33] width 15 height 15
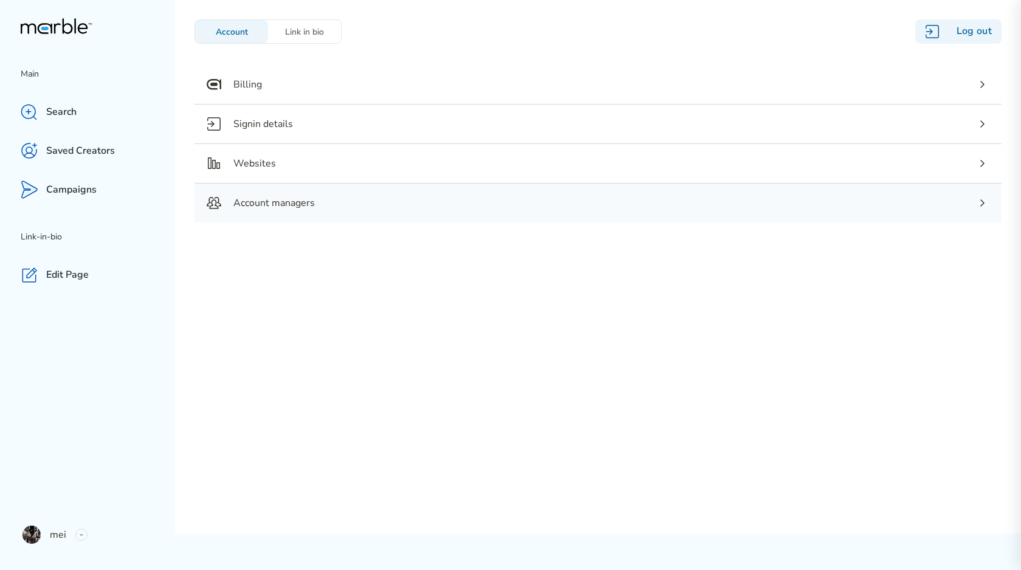
click at [340, 200] on div "Account managers" at bounding box center [597, 203] width 807 height 39
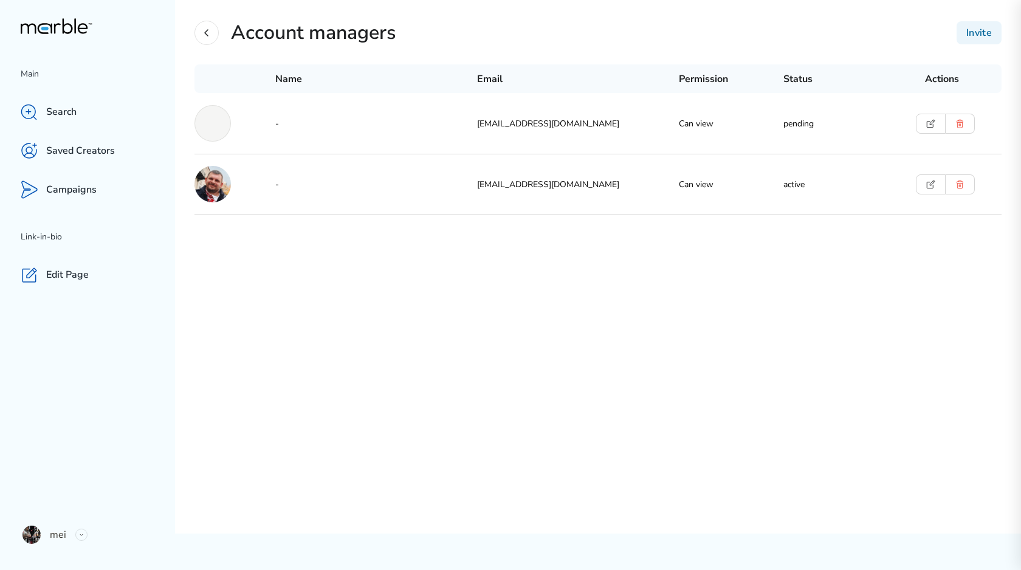
click at [208, 38] on icon at bounding box center [206, 33] width 15 height 15
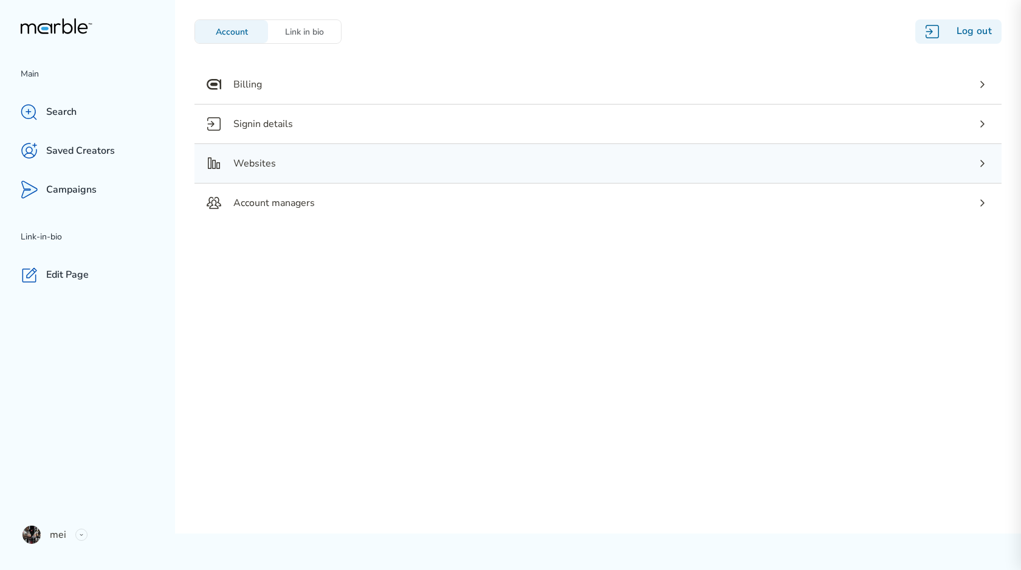
click at [363, 174] on div "Websites" at bounding box center [597, 163] width 807 height 39
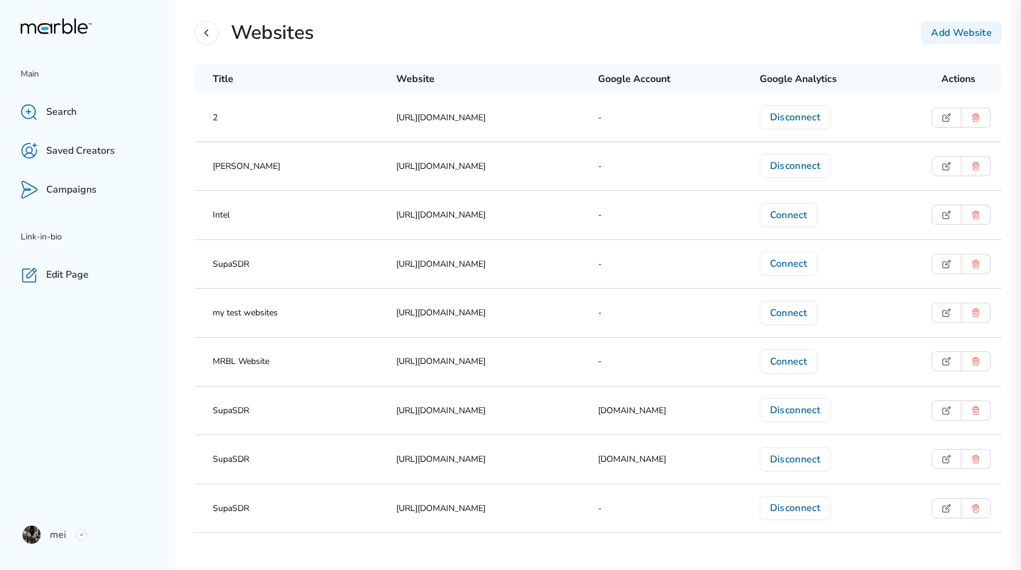
click at [206, 32] on icon at bounding box center [206, 33] width 15 height 15
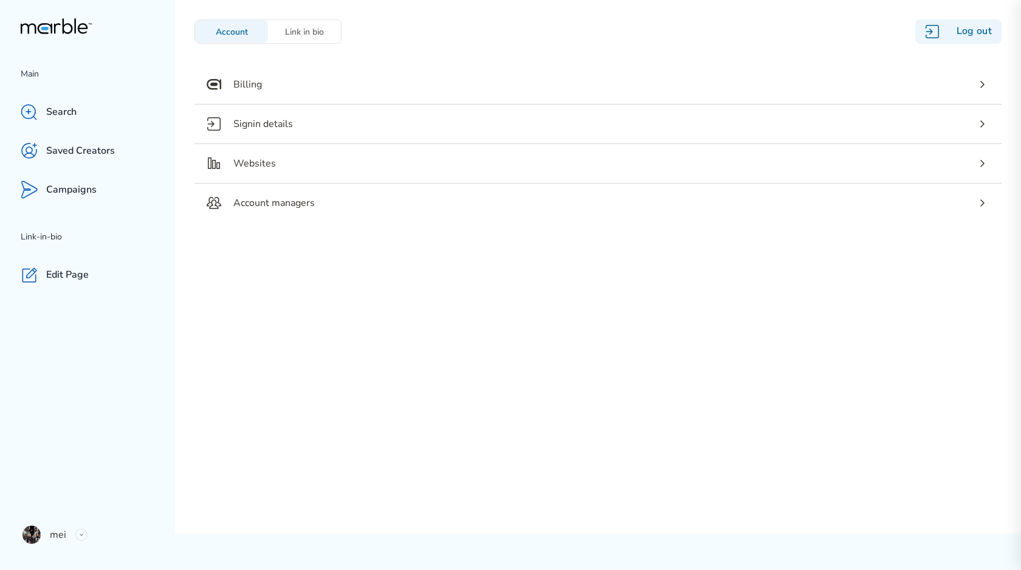
click at [297, 29] on div "Link in bio" at bounding box center [304, 32] width 73 height 12
